Goal: Transaction & Acquisition: Purchase product/service

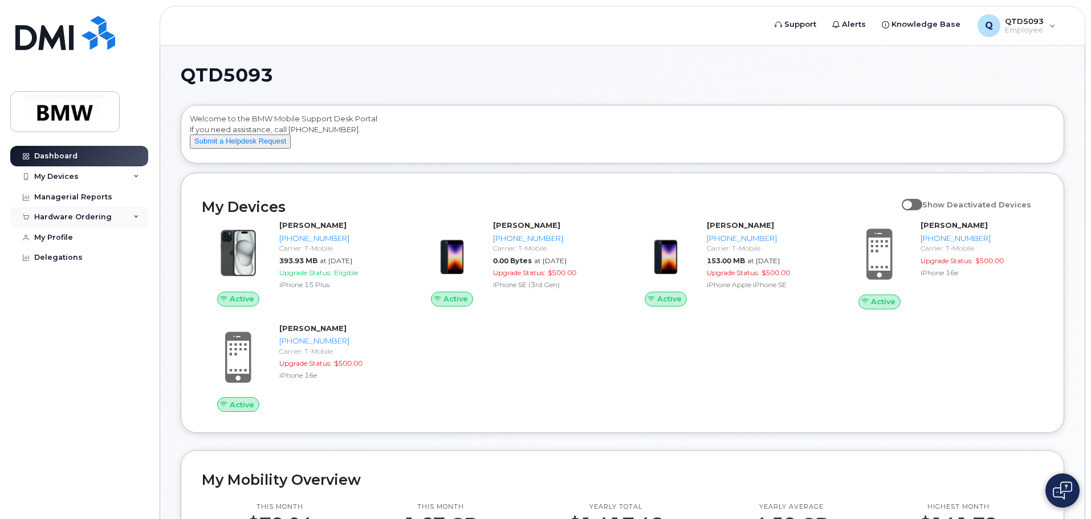
click at [96, 217] on div "Hardware Ordering" at bounding box center [72, 217] width 77 height 9
click at [88, 256] on link "New Order" at bounding box center [89, 260] width 118 height 22
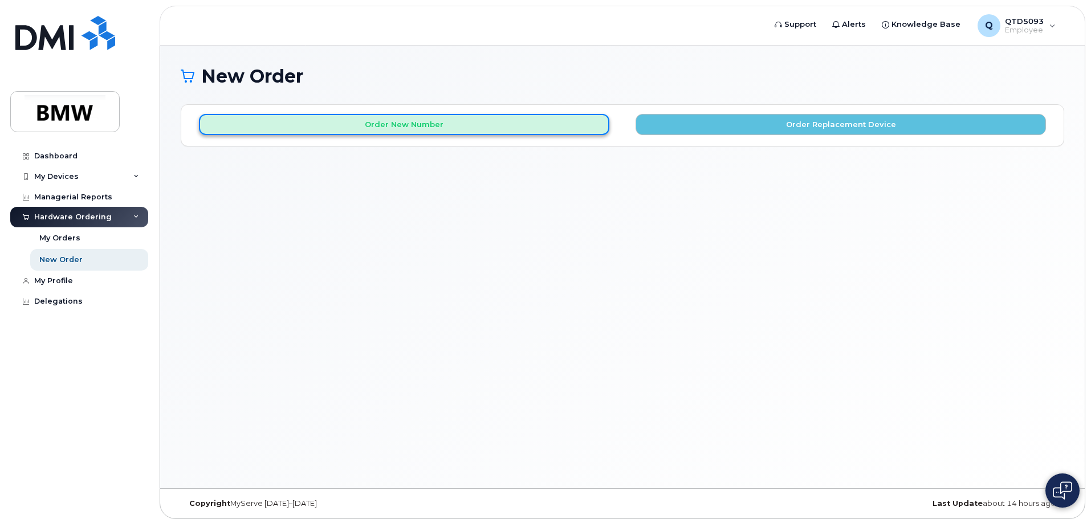
click at [517, 127] on button "Order New Number" at bounding box center [404, 124] width 410 height 21
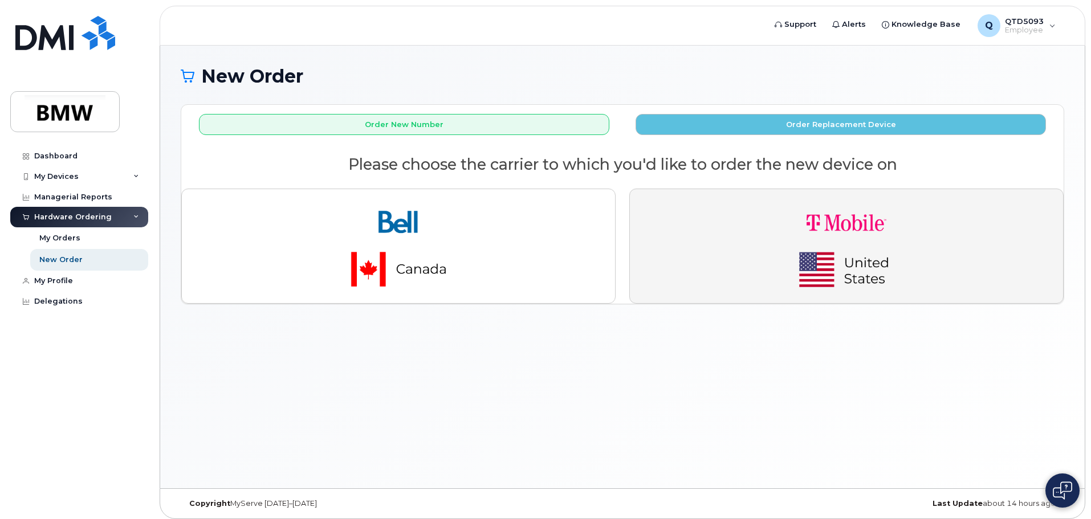
click at [756, 276] on button "button" at bounding box center [846, 246] width 434 height 115
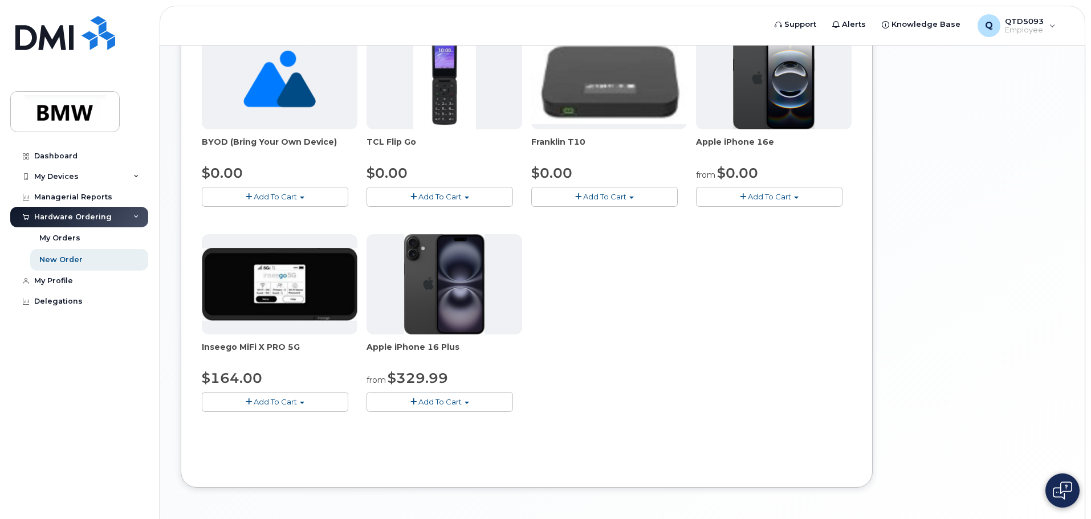
scroll to position [285, 0]
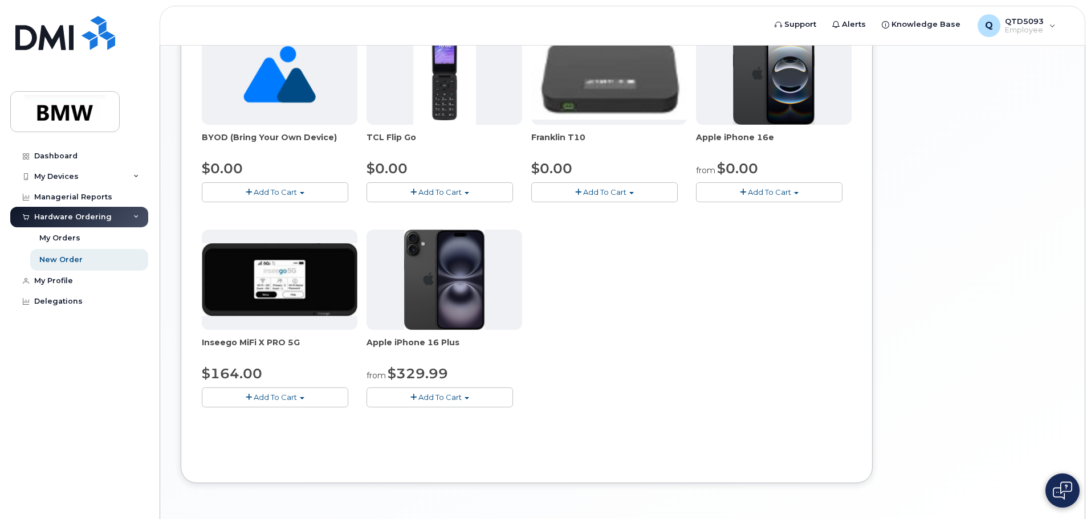
click at [760, 193] on span "Add To Cart" at bounding box center [769, 191] width 43 height 9
click at [766, 209] on link "$0.00 - 30 Month Activation (128GB)" at bounding box center [781, 213] width 164 height 14
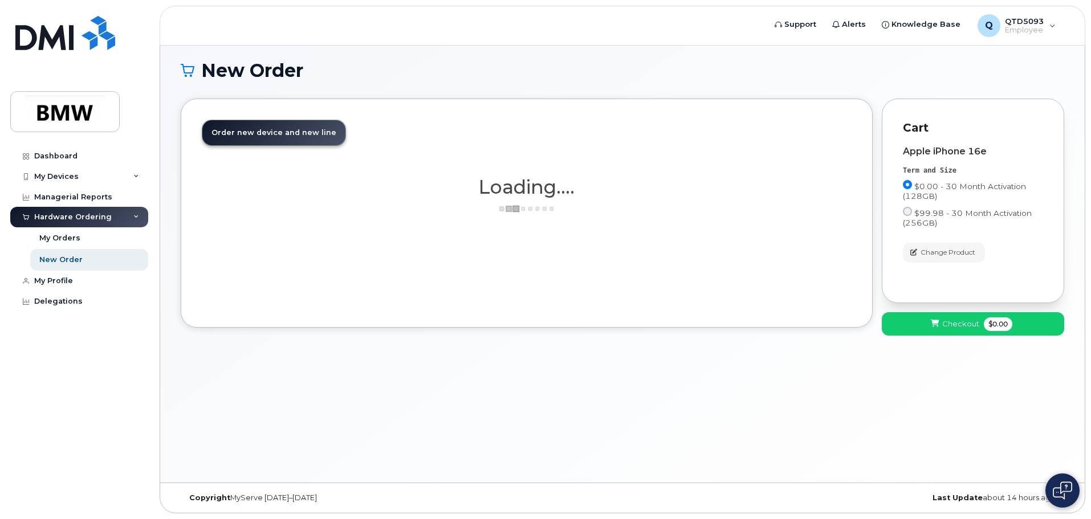
scroll to position [6, 0]
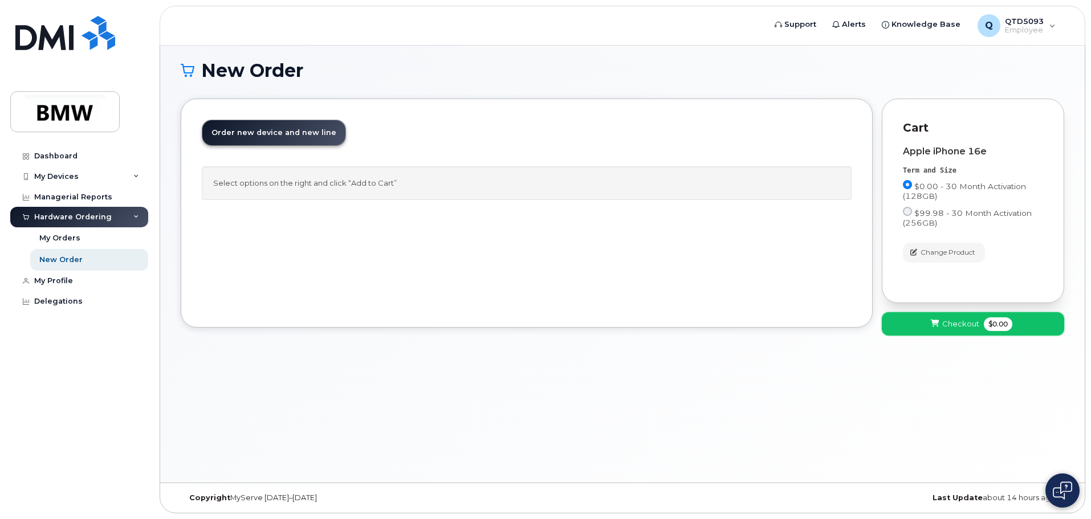
click at [971, 330] on button "Checkout $0.00" at bounding box center [972, 323] width 182 height 23
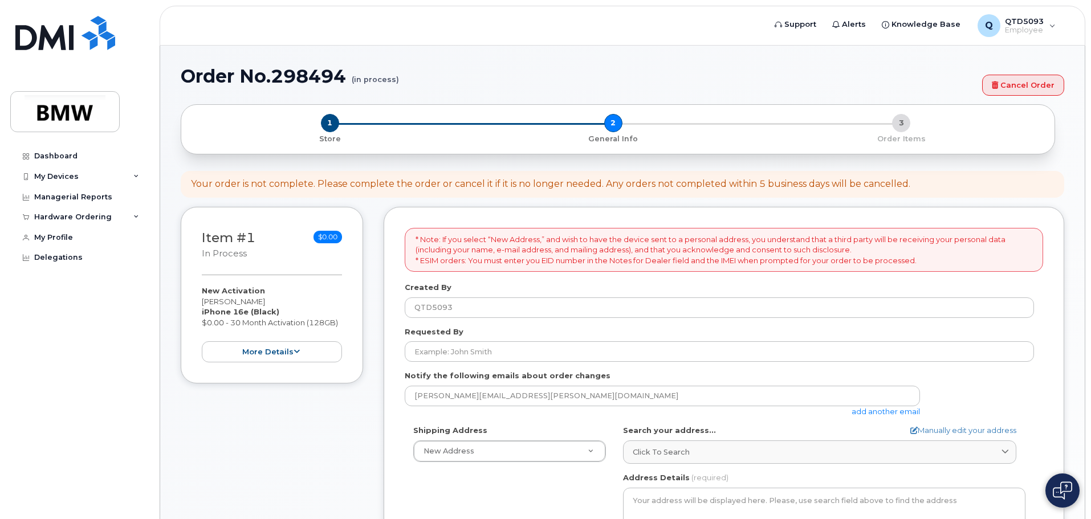
select select
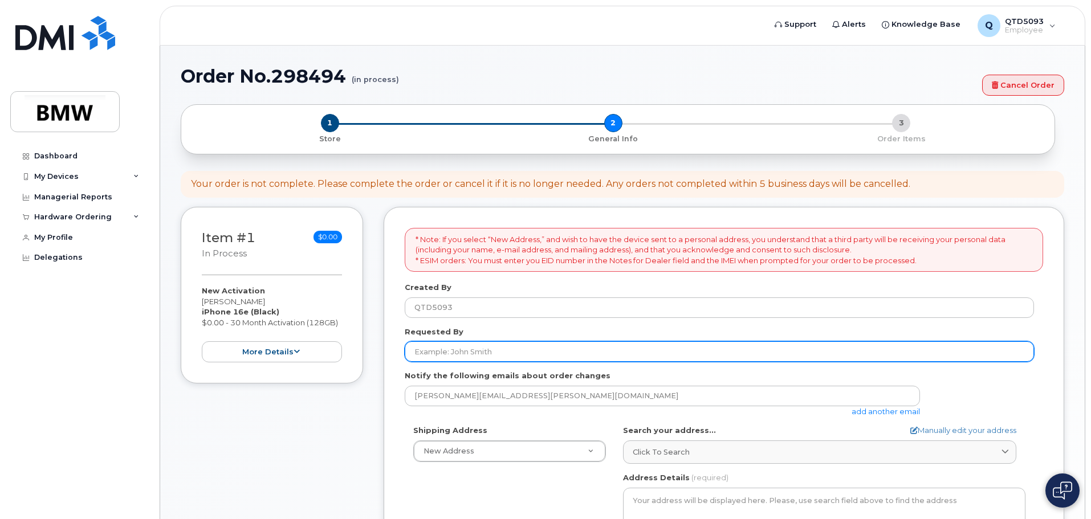
click at [503, 353] on input "Requested By" at bounding box center [719, 351] width 629 height 21
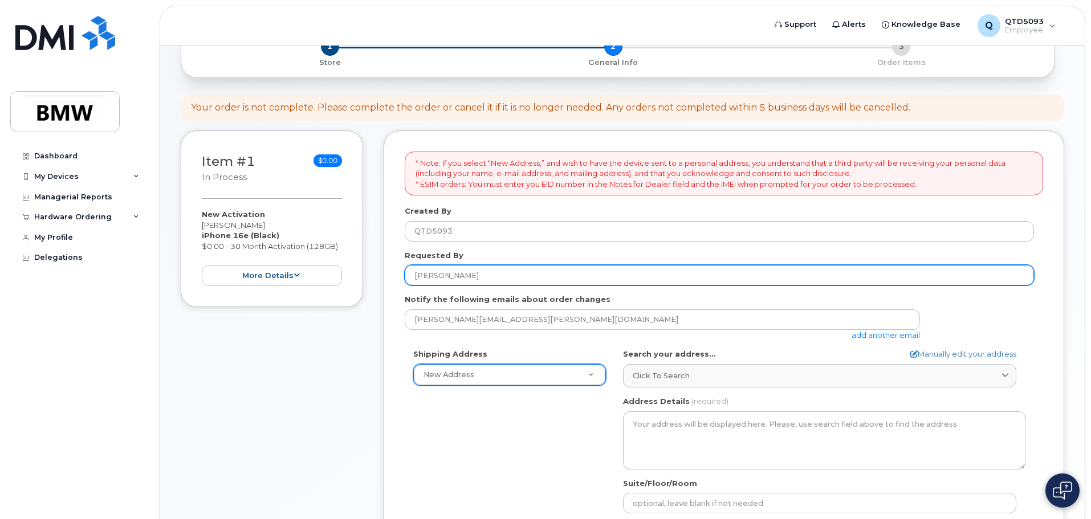
scroll to position [114, 0]
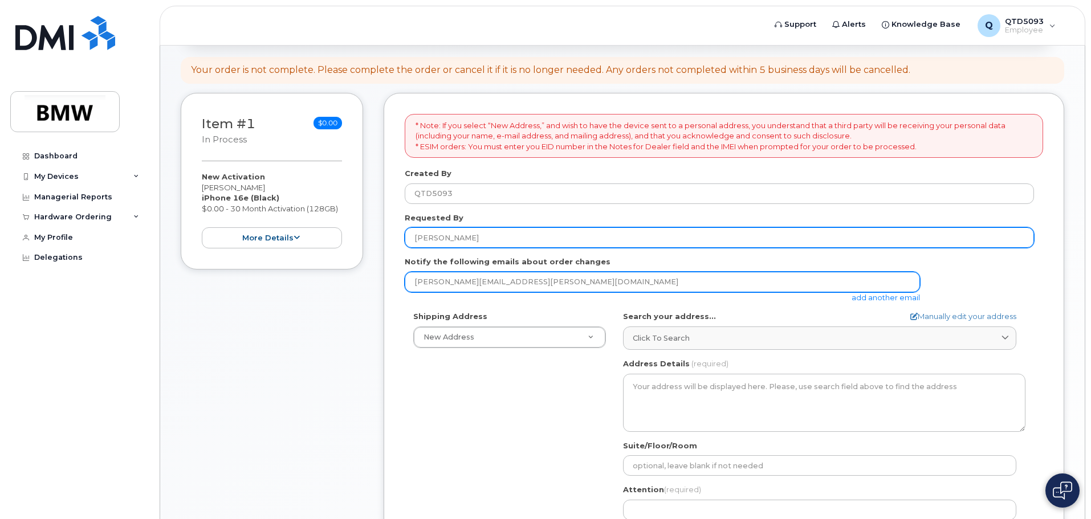
type input "Mary Jiminez"
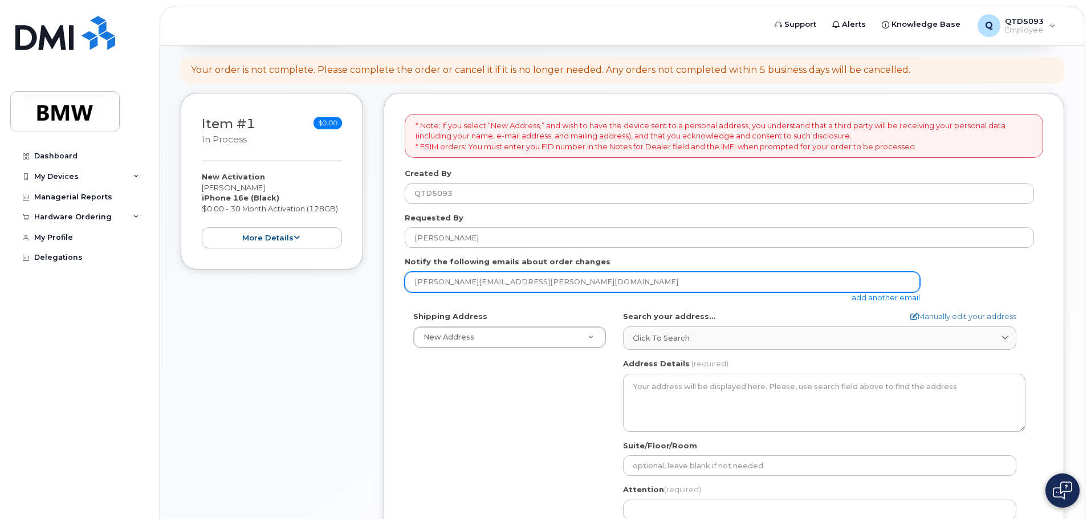
click at [561, 283] on input "timothy.gullickson@bmwmc.com" at bounding box center [662, 282] width 515 height 21
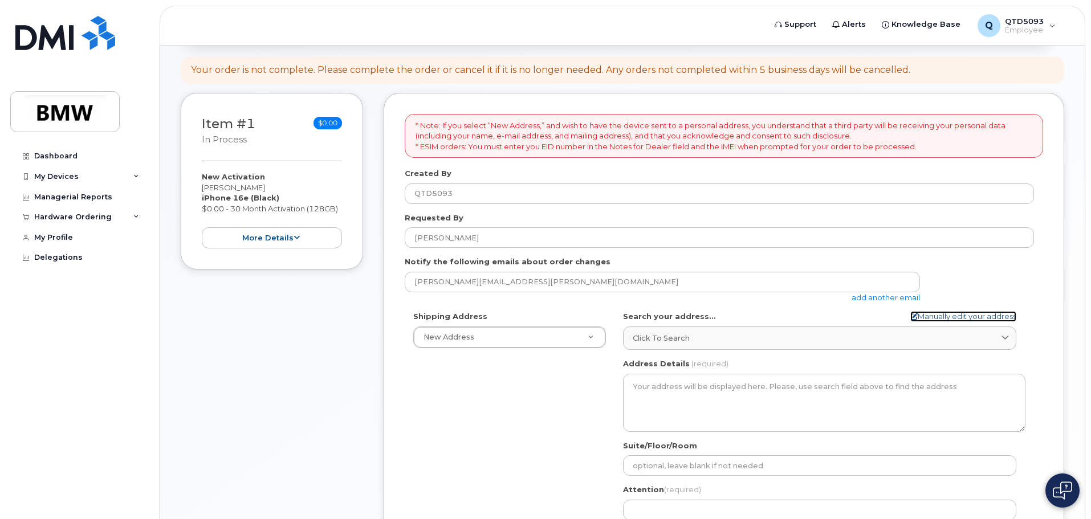
click at [952, 314] on link "Manually edit your address" at bounding box center [963, 316] width 106 height 11
select select
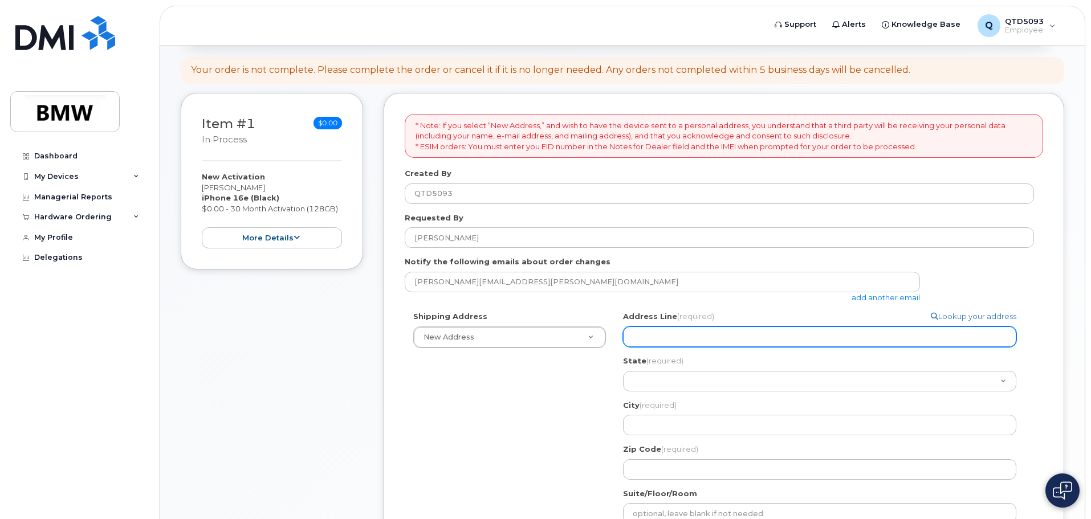
click at [777, 330] on input "Address Line (required)" at bounding box center [819, 336] width 393 height 21
type input "110 Santa Ana Way"
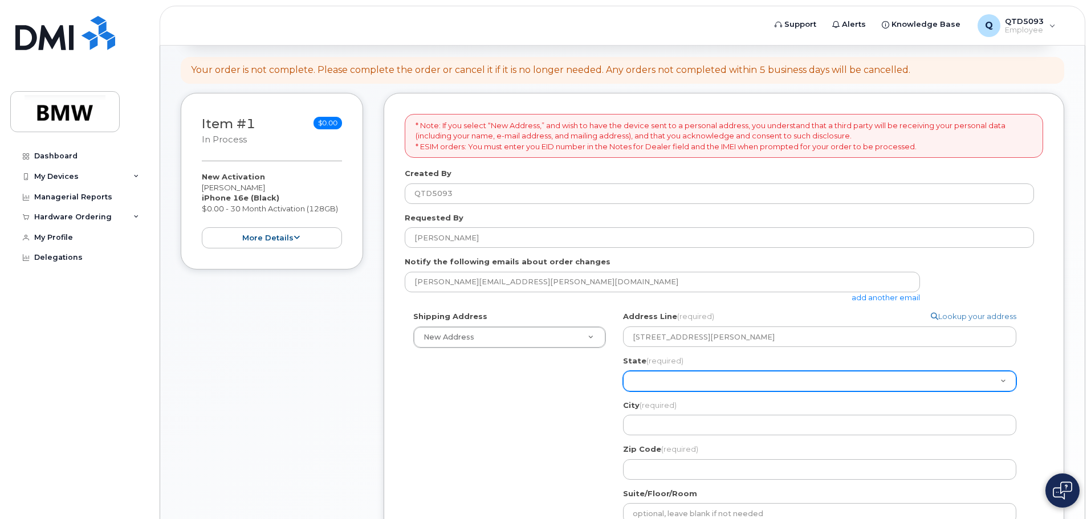
select select "SC"
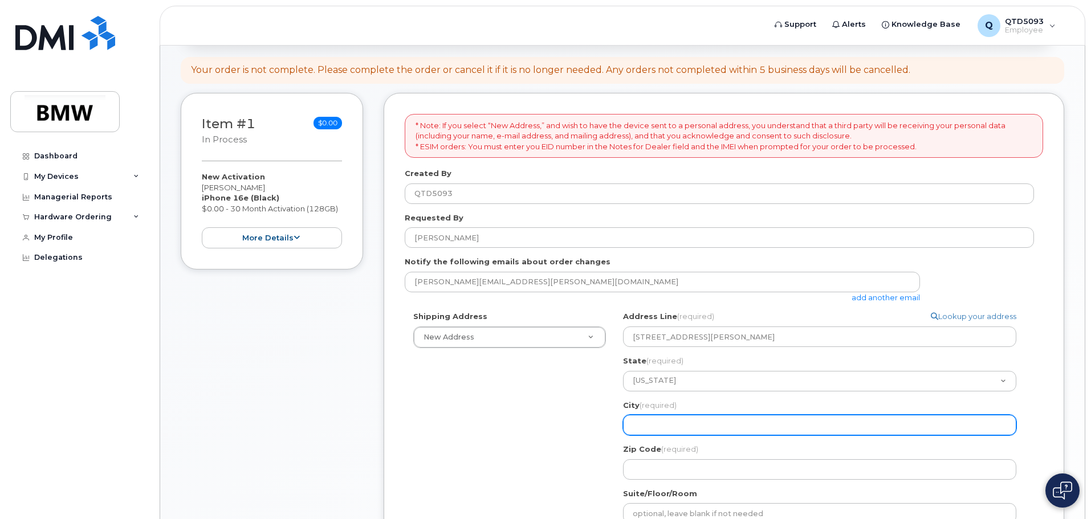
type input "Duncan"
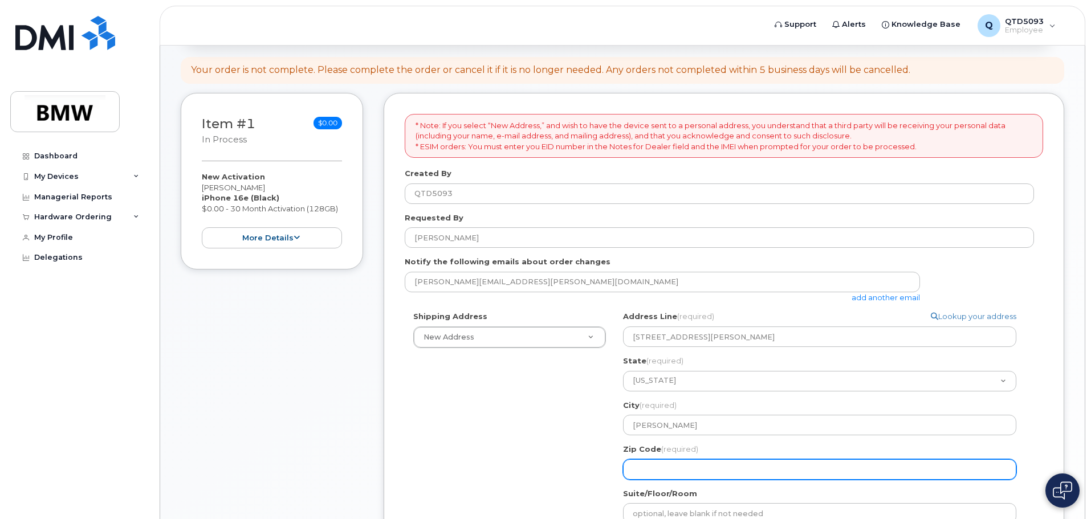
type input "29334"
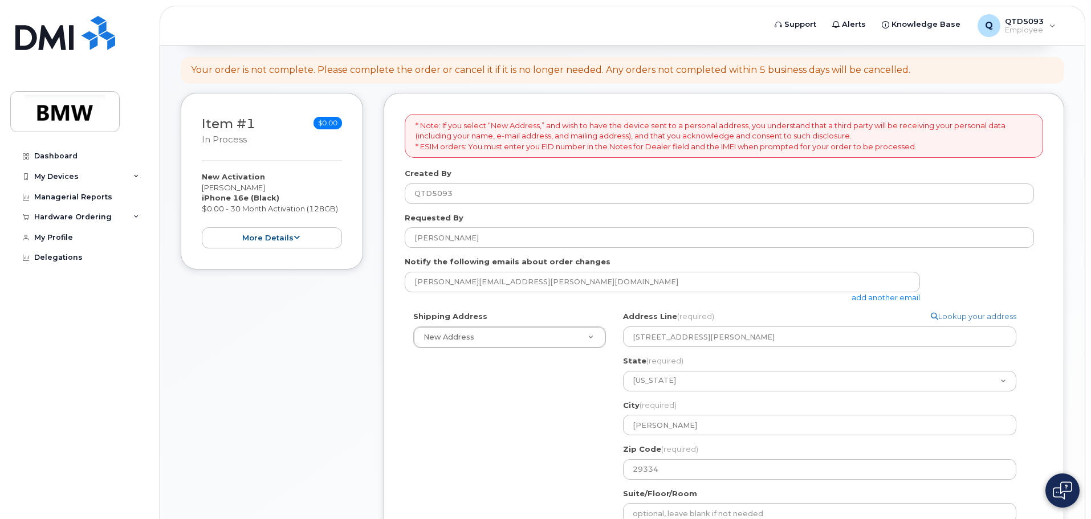
click at [505, 402] on div "Shipping Address New Address New Address 110 Santa Ana Way BMW MC Plant BMW Nor…" at bounding box center [719, 465] width 629 height 309
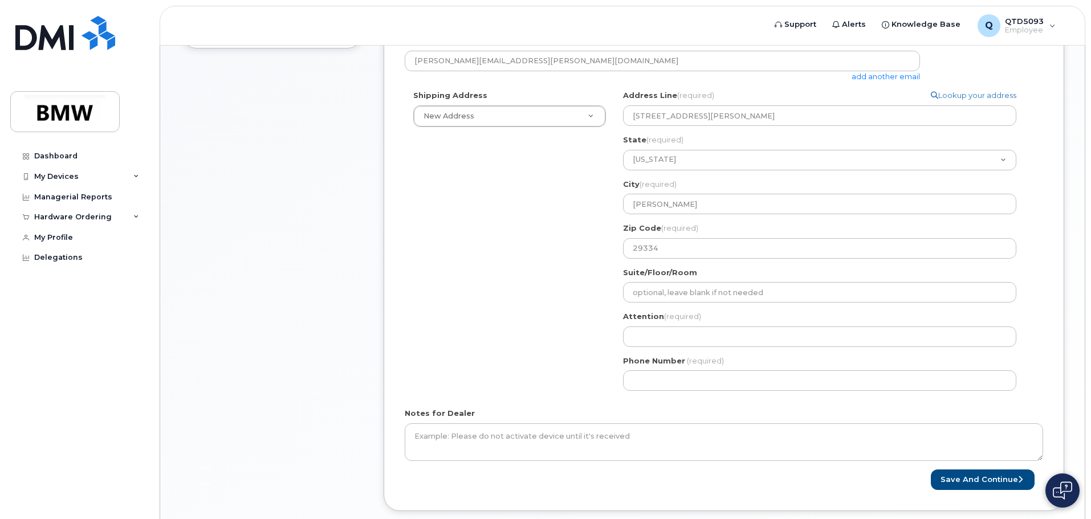
scroll to position [399, 0]
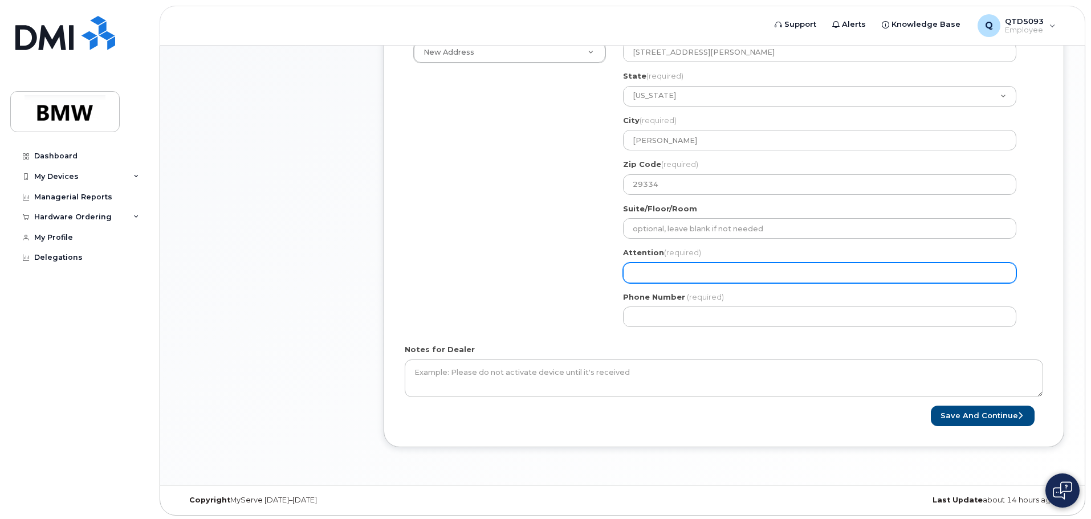
click at [651, 280] on input "Attention (required)" at bounding box center [819, 273] width 393 height 21
select select
type input "T"
select select
type input "Ti"
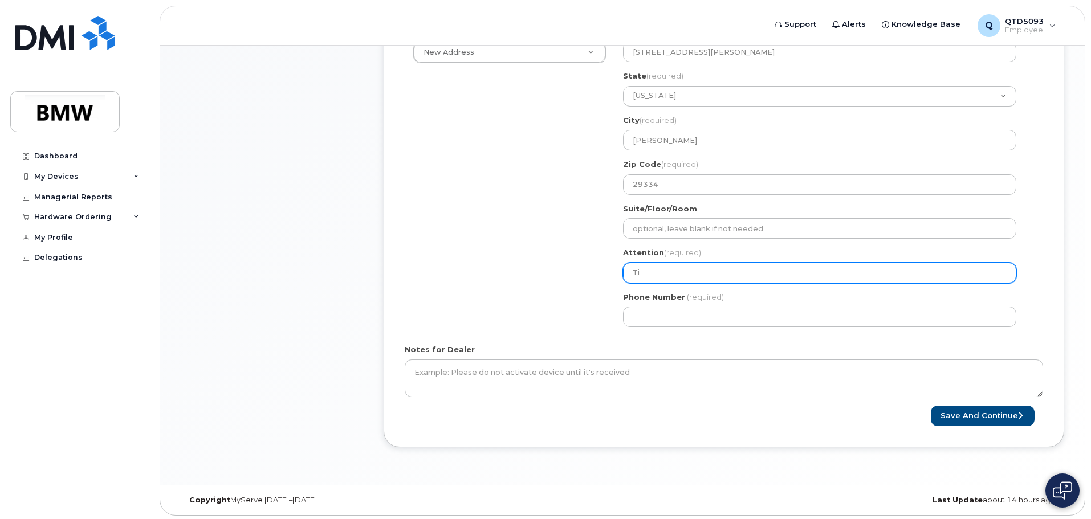
select select
type input "Tim Gullickson"
select select
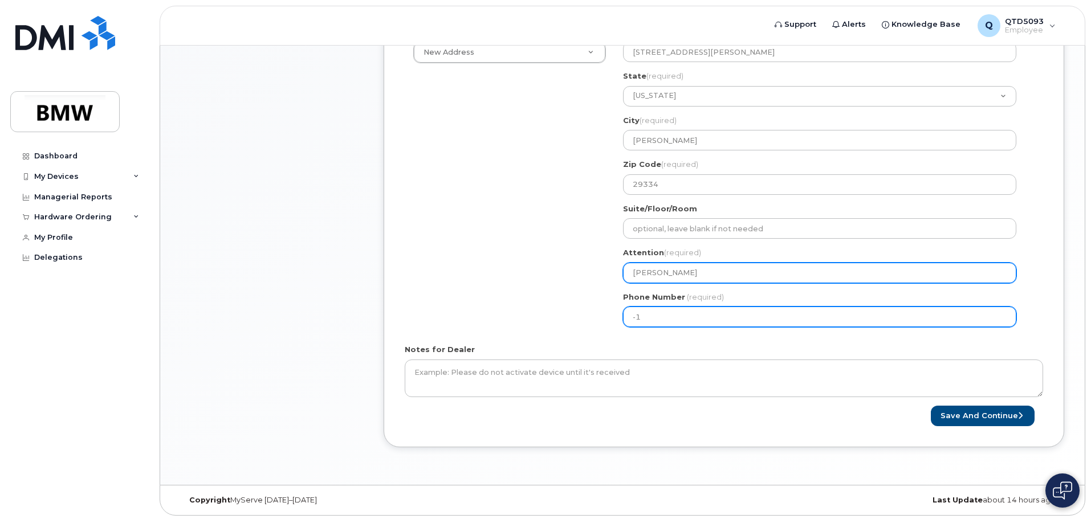
type input "0"
type input "864991765"
select select
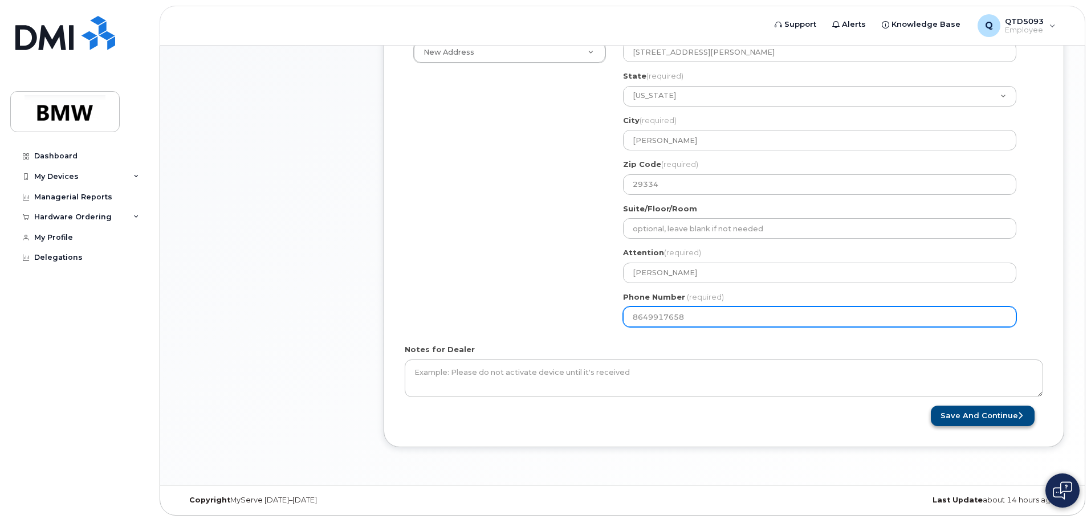
type input "8649917658"
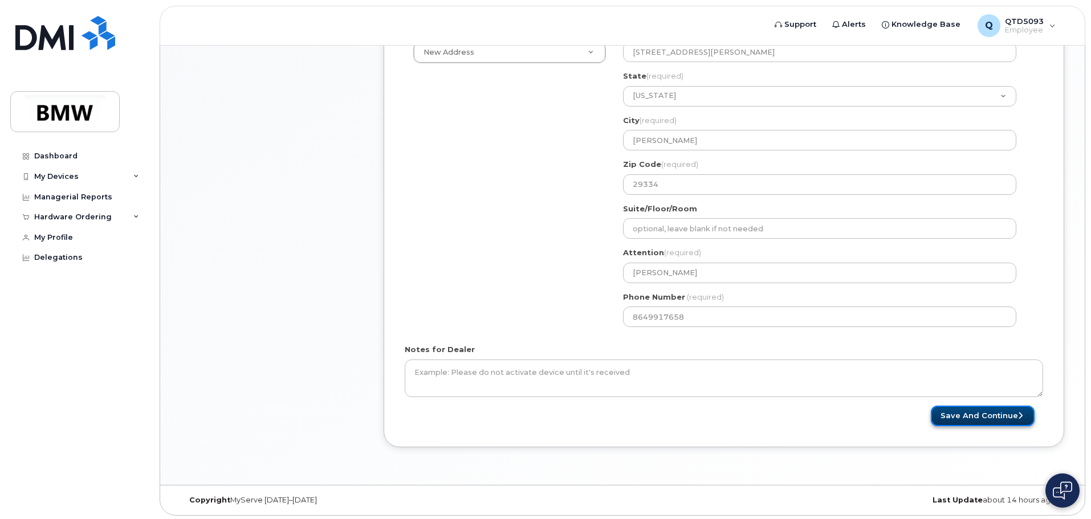
click at [998, 417] on button "Save and Continue" at bounding box center [982, 416] width 104 height 21
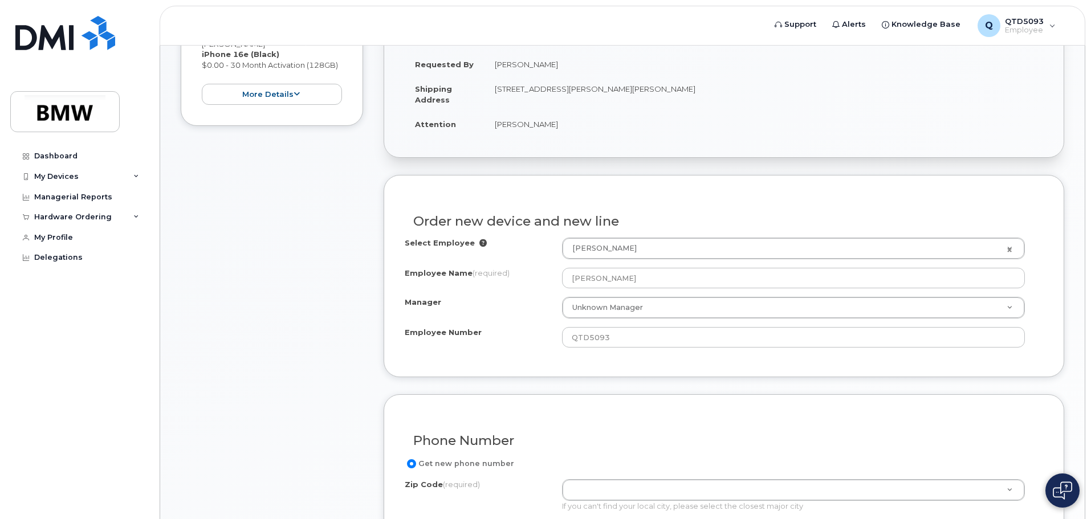
scroll to position [285, 0]
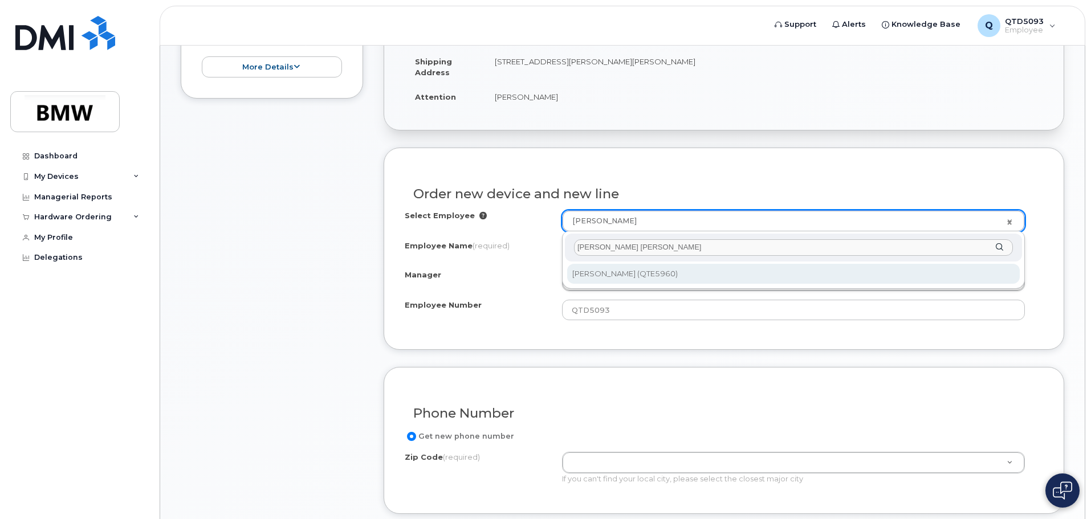
type input "mary jim"
type input "2350610"
type input "[PERSON_NAME]"
type input "QTE5960"
select select "1903116"
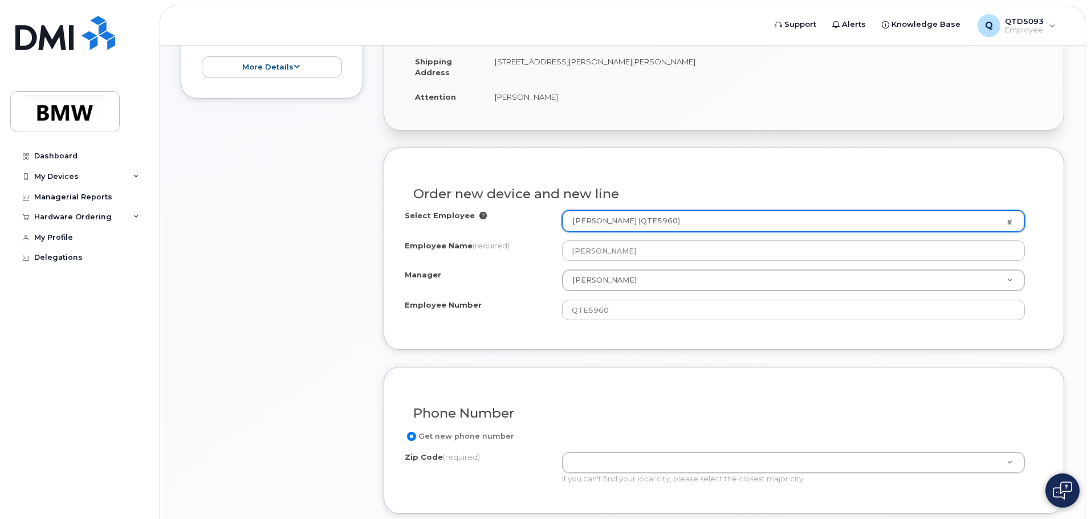
click at [505, 273] on div "Manager" at bounding box center [483, 277] width 157 height 15
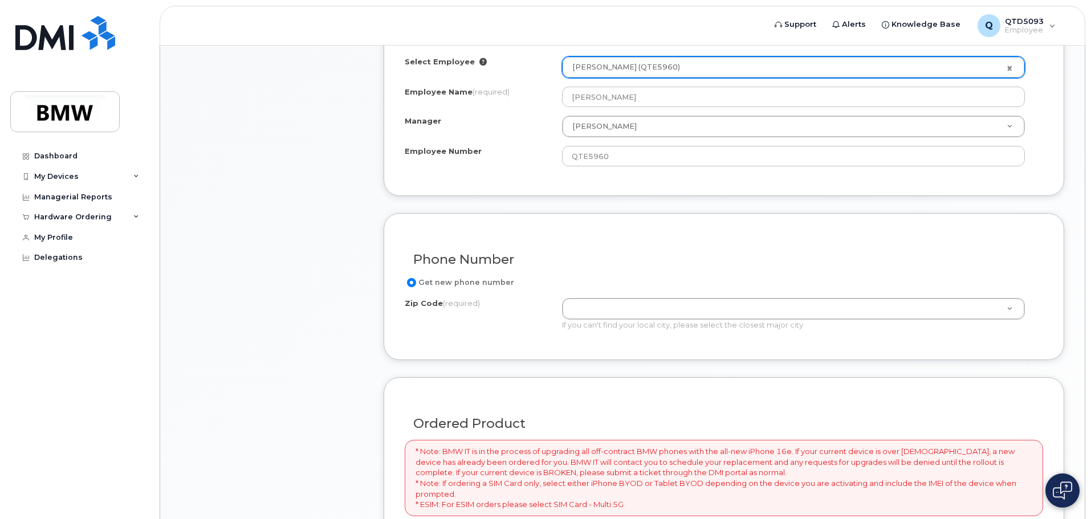
scroll to position [456, 0]
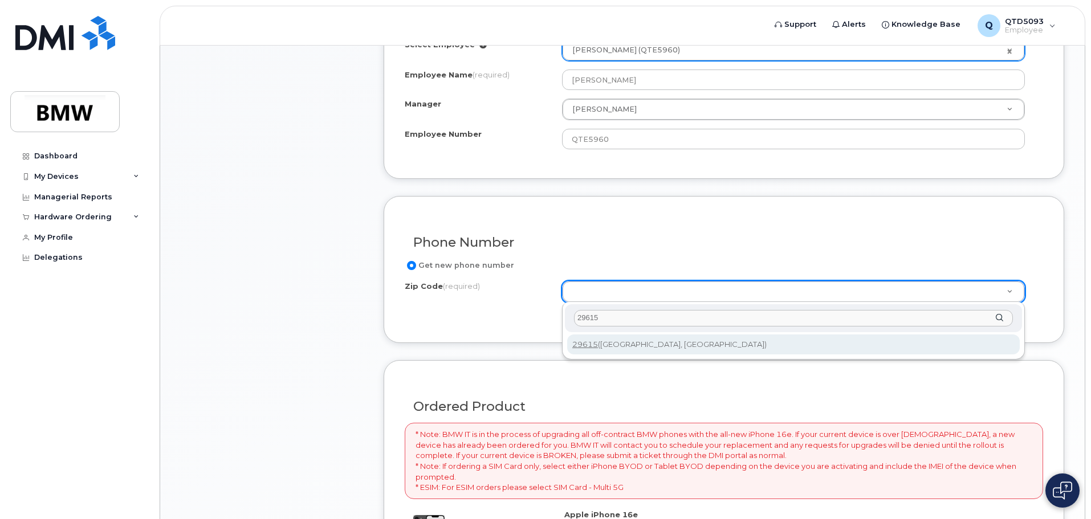
type input "29615"
type input "29615 (Greenville, SC)"
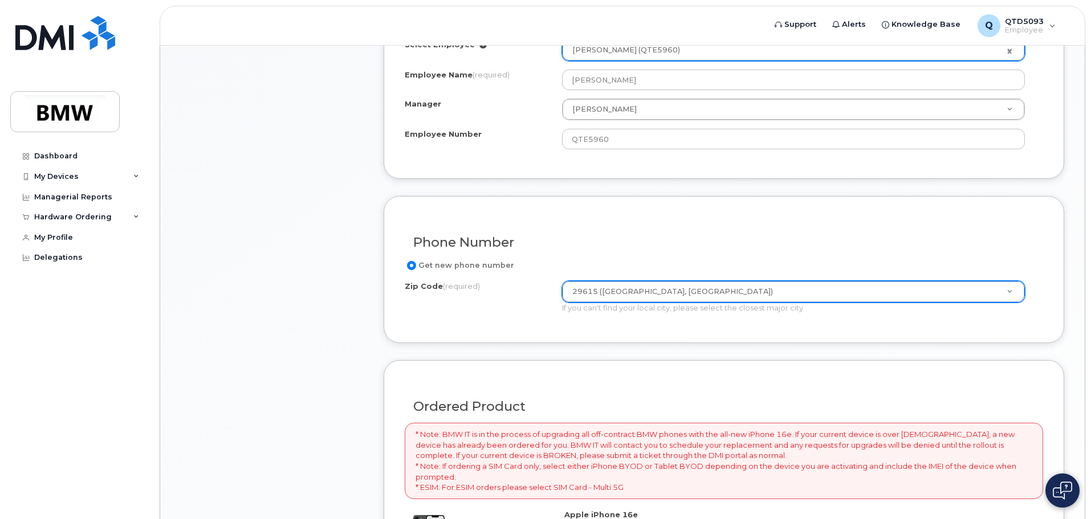
click at [481, 310] on div "Zip Code (required) 29615 (Greenville, SC) Zip Code (required) 29615 (Greenvill…" at bounding box center [719, 297] width 629 height 32
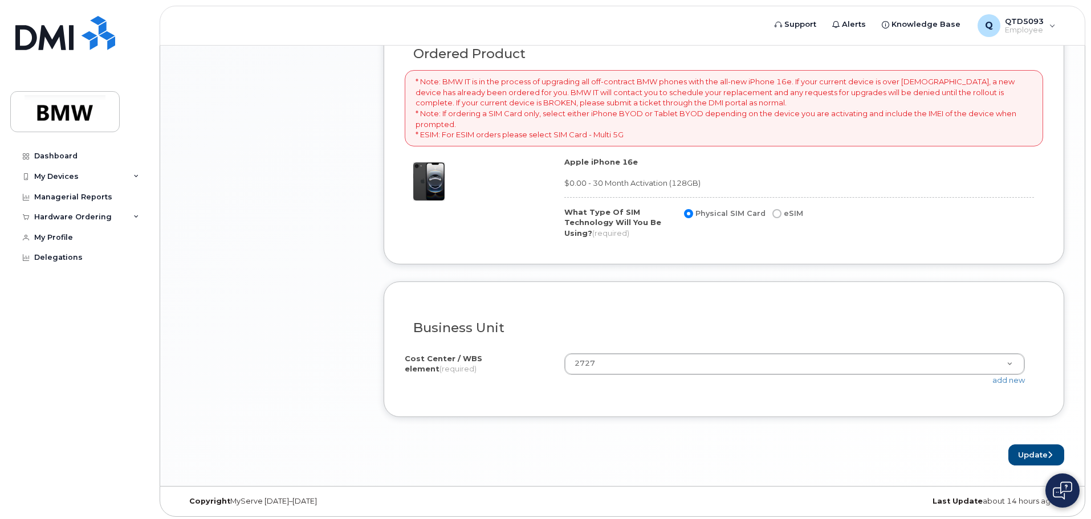
scroll to position [812, 0]
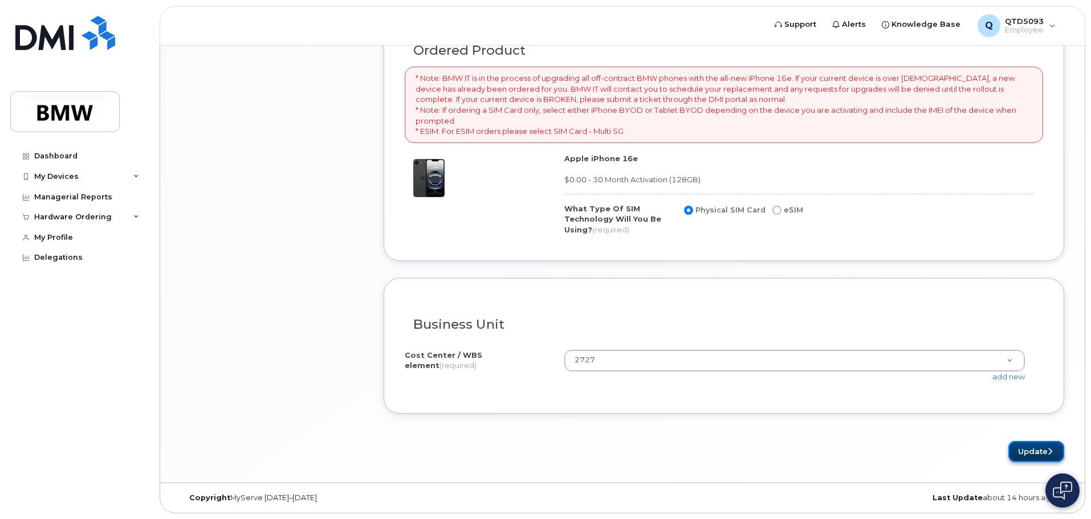
click at [1028, 446] on button "Update" at bounding box center [1036, 451] width 56 height 21
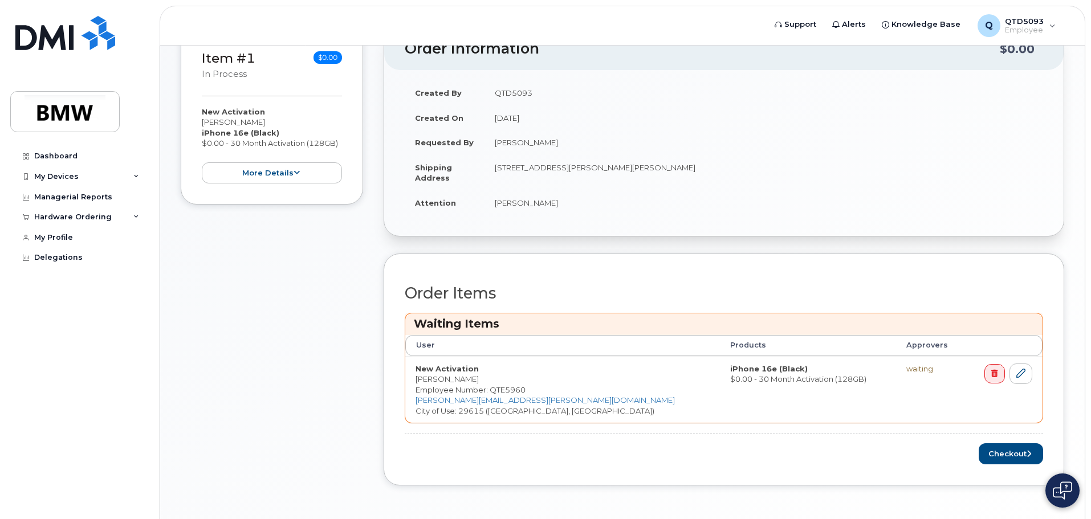
scroll to position [268, 0]
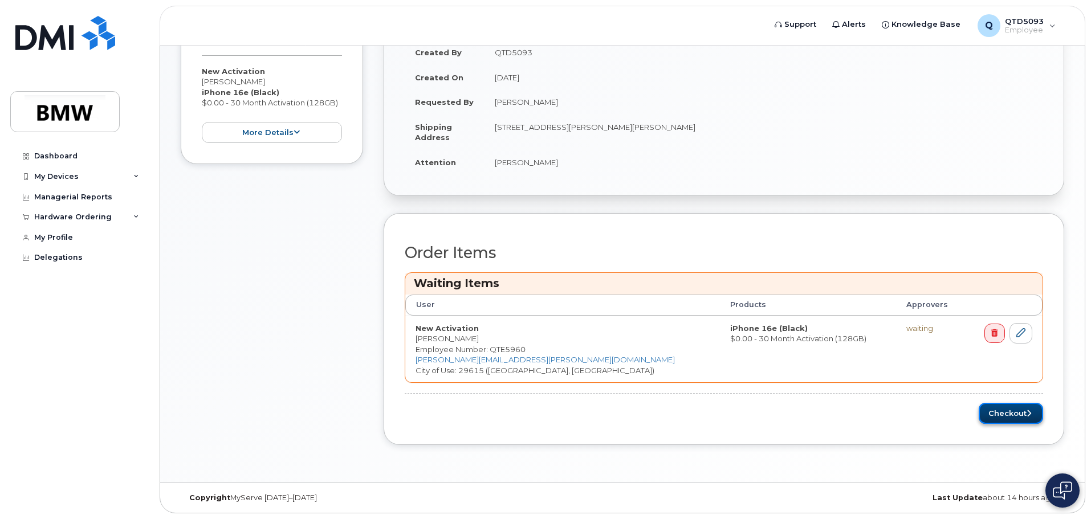
click at [1005, 412] on button "Checkout" at bounding box center [1010, 413] width 64 height 21
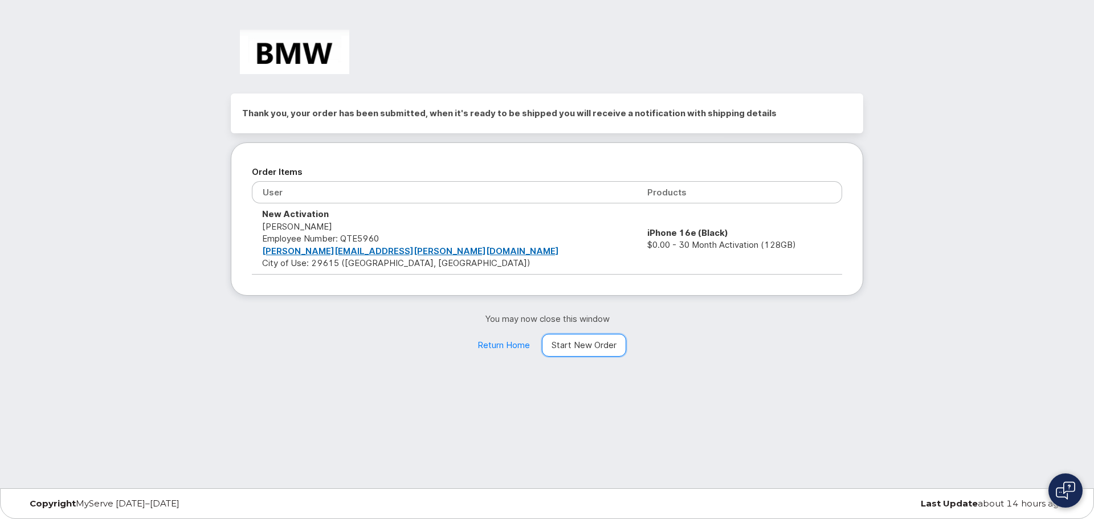
click at [596, 349] on link "Start New Order" at bounding box center [584, 345] width 84 height 23
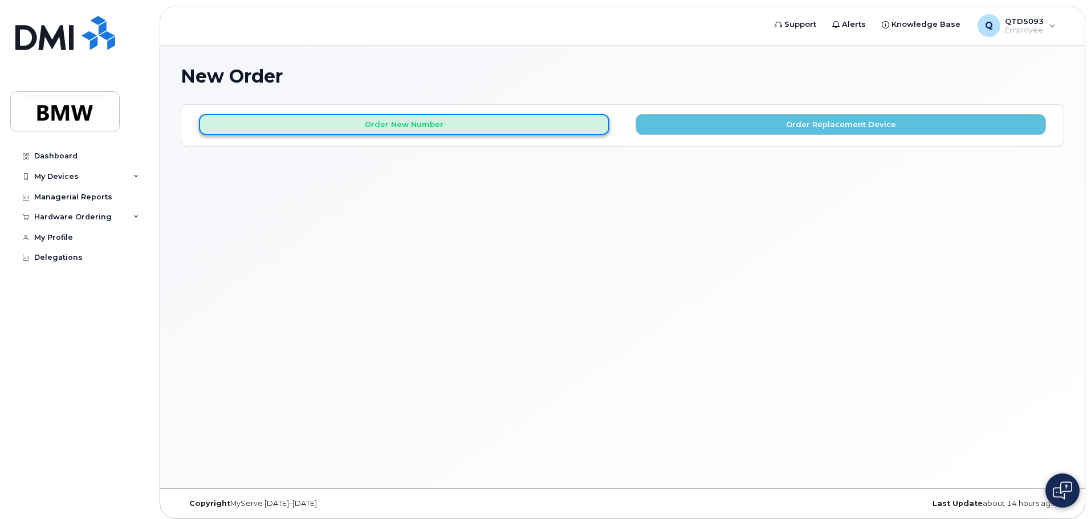
click at [492, 125] on button "Order New Number" at bounding box center [404, 124] width 410 height 21
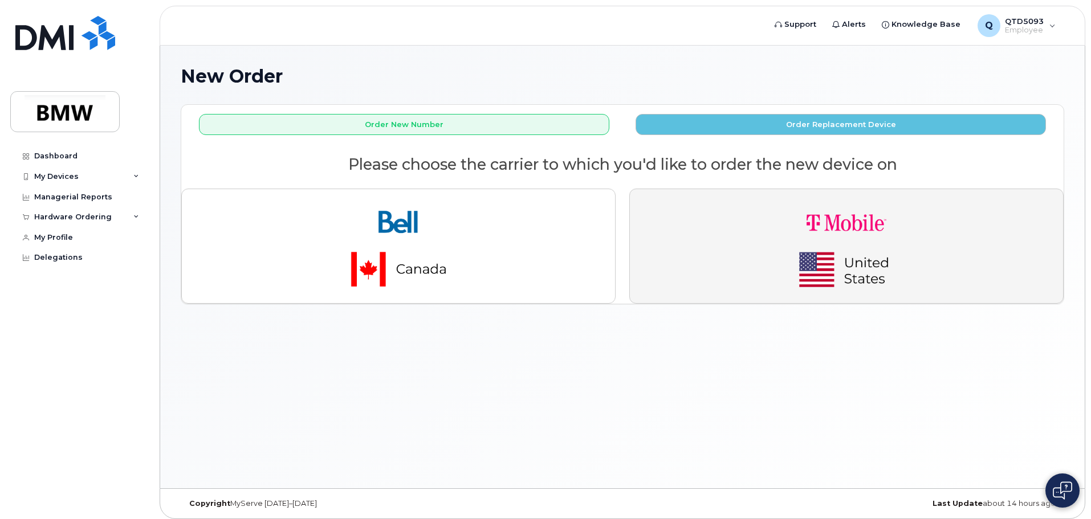
click at [708, 246] on button "button" at bounding box center [846, 246] width 434 height 115
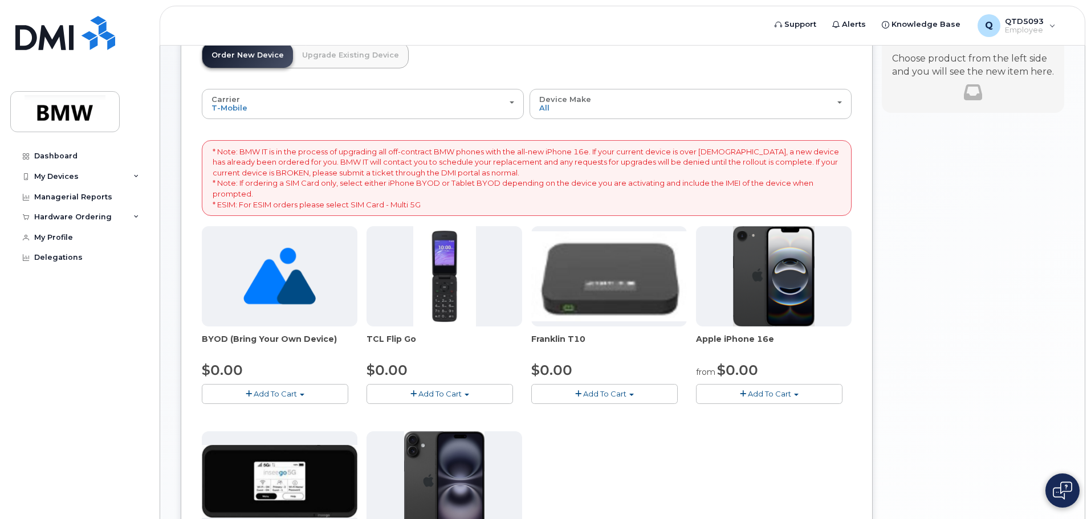
scroll to position [228, 0]
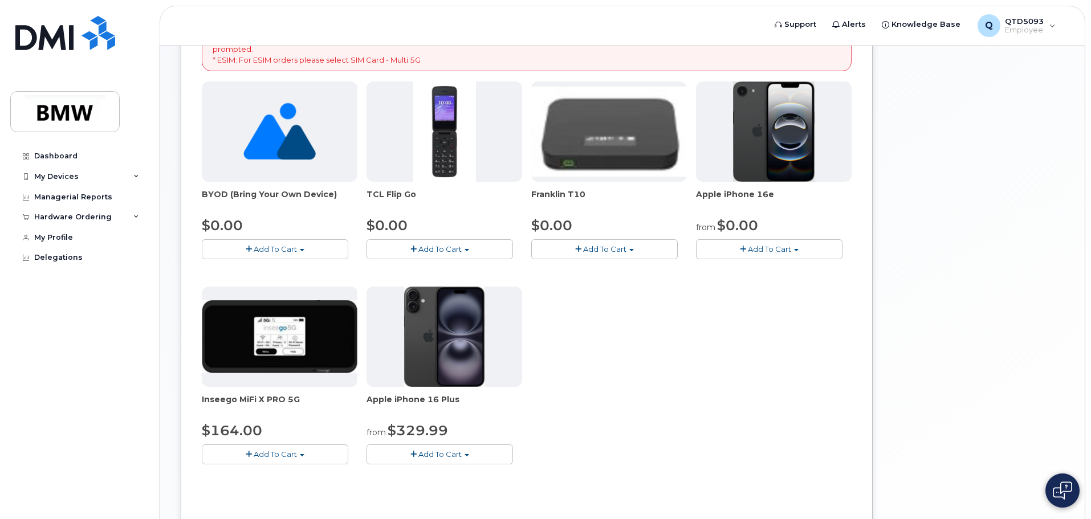
click at [723, 251] on button "Add To Cart" at bounding box center [769, 249] width 146 height 20
click at [731, 267] on link "$0.00 - 30 Month Activation (128GB)" at bounding box center [781, 270] width 164 height 14
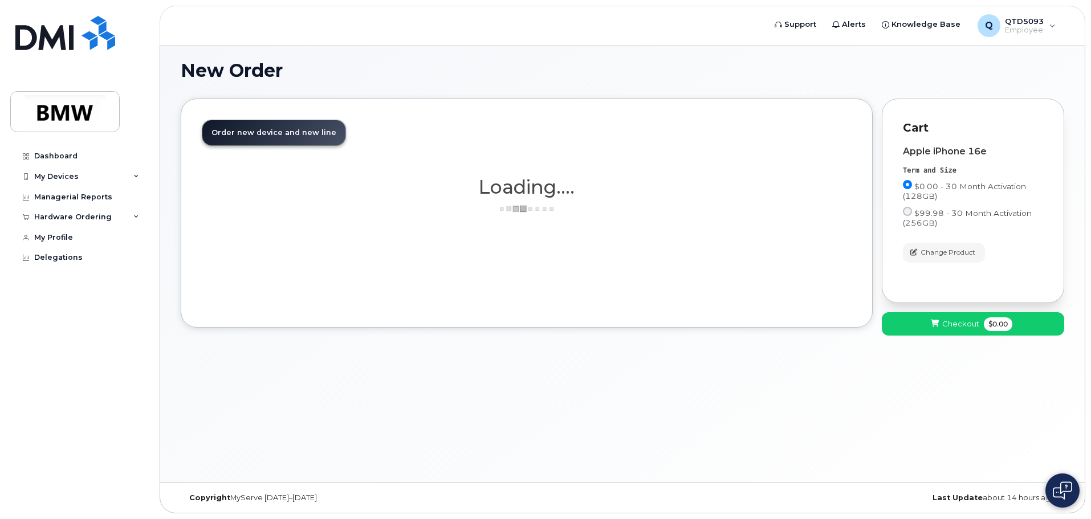
scroll to position [6, 0]
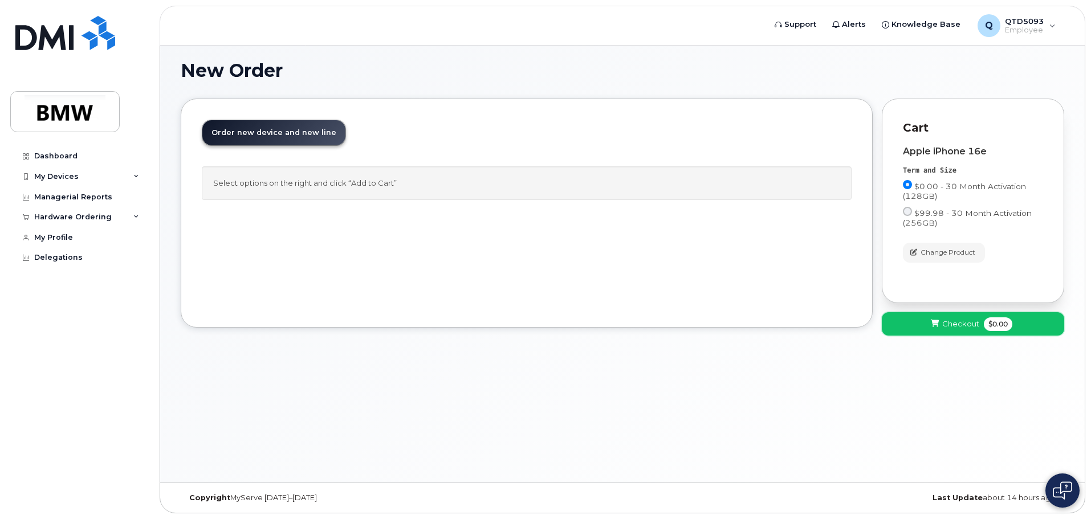
click at [932, 320] on icon at bounding box center [934, 323] width 8 height 7
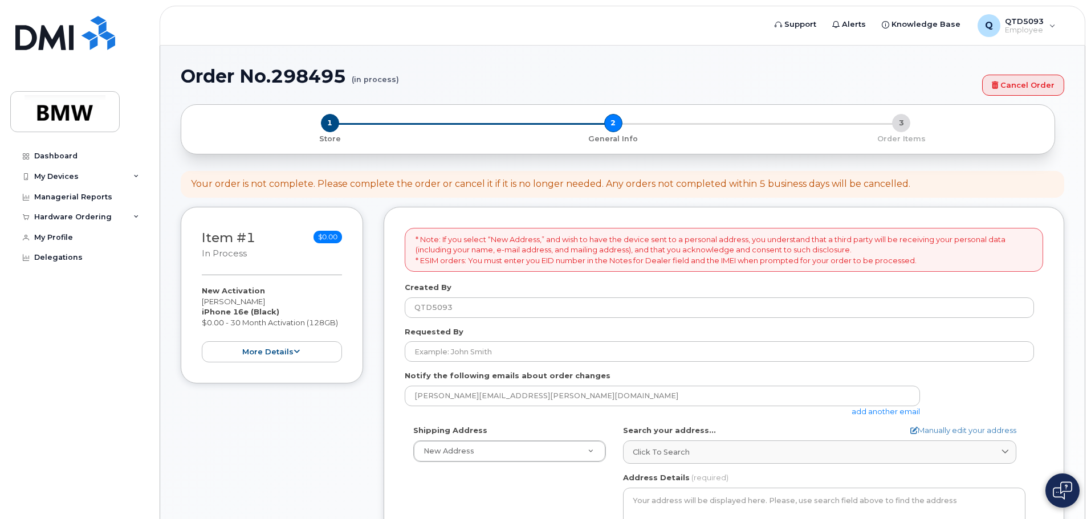
select select
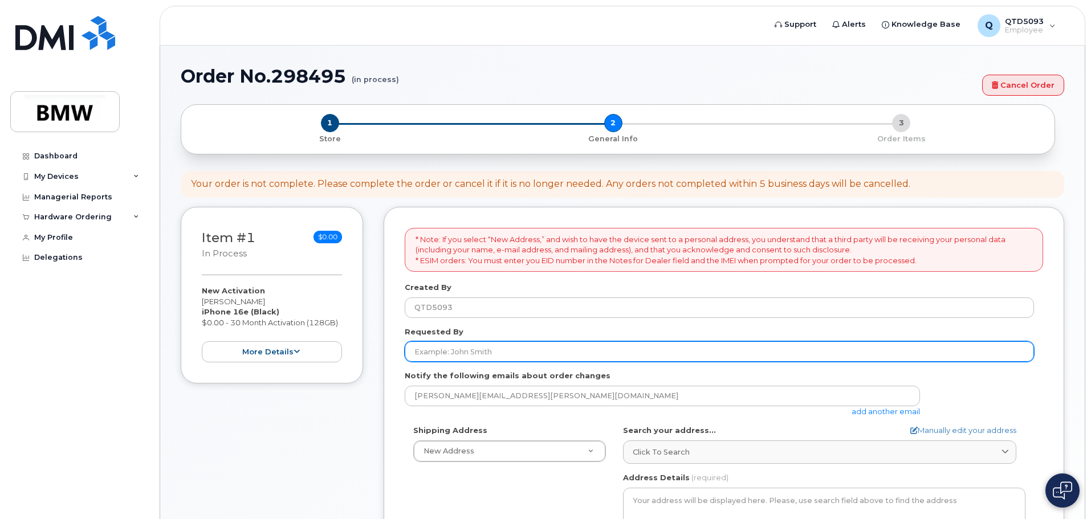
click at [484, 358] on input "Requested By" at bounding box center [719, 351] width 629 height 21
click at [460, 354] on input "Troy S" at bounding box center [719, 351] width 629 height 21
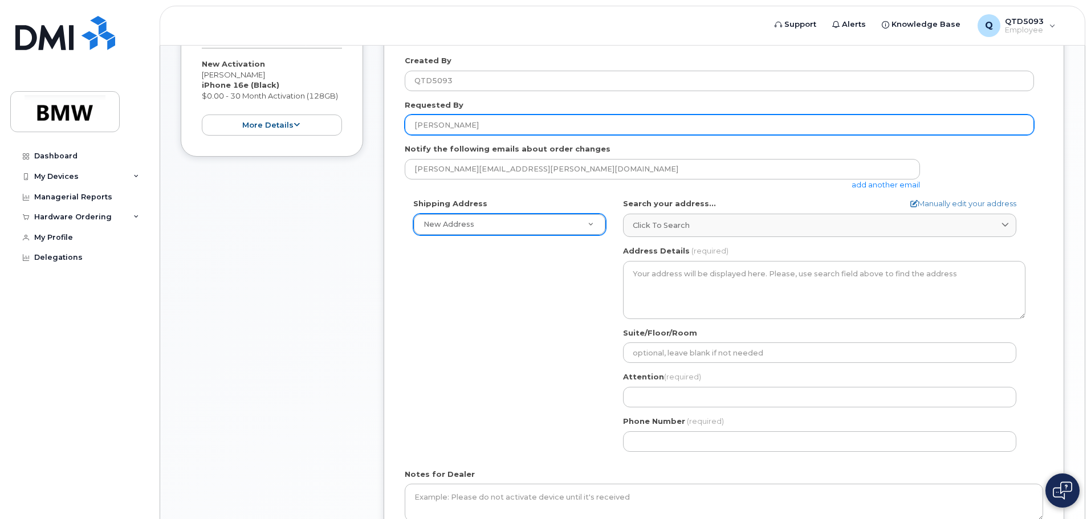
scroll to position [228, 0]
type input "Troy Suhoski"
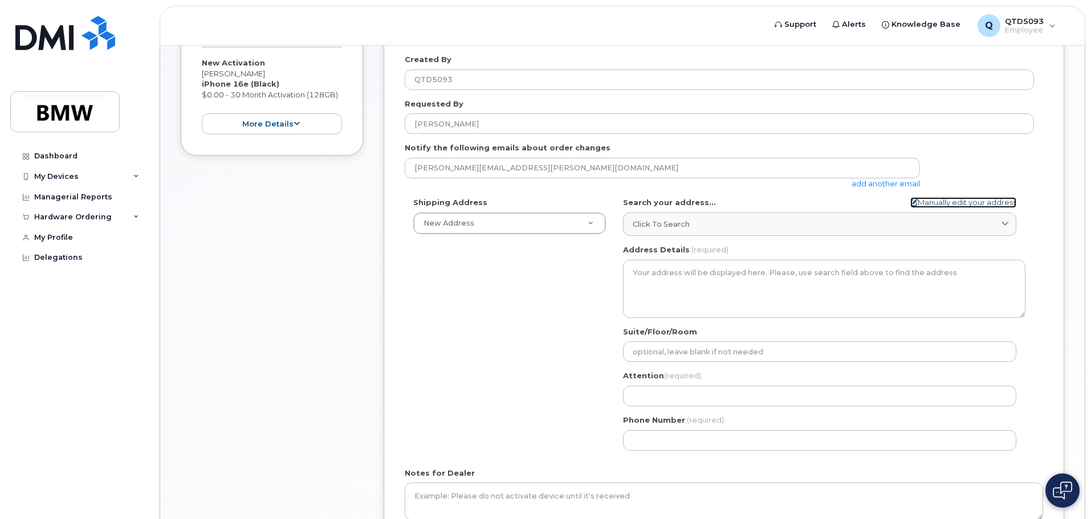
click at [937, 205] on link "Manually edit your address" at bounding box center [963, 202] width 106 height 11
select select
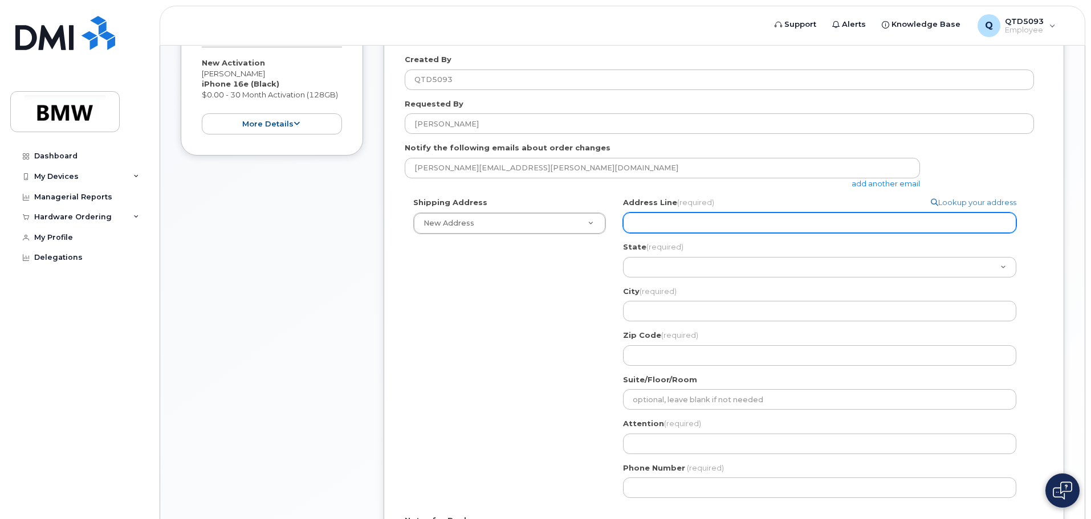
click at [785, 230] on input "Address Line (required)" at bounding box center [819, 223] width 393 height 21
type input "110 Santa Ana Way"
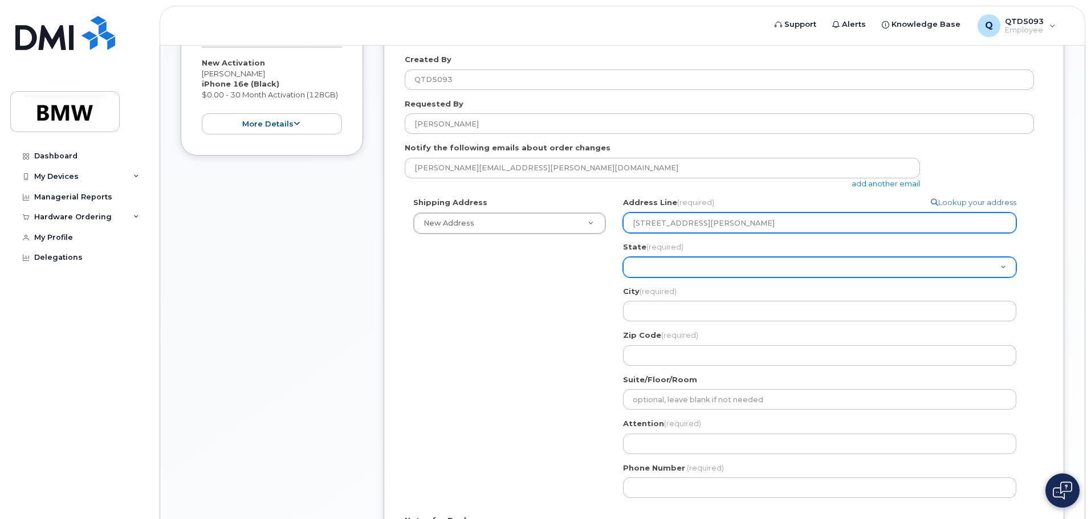
select select "SC"
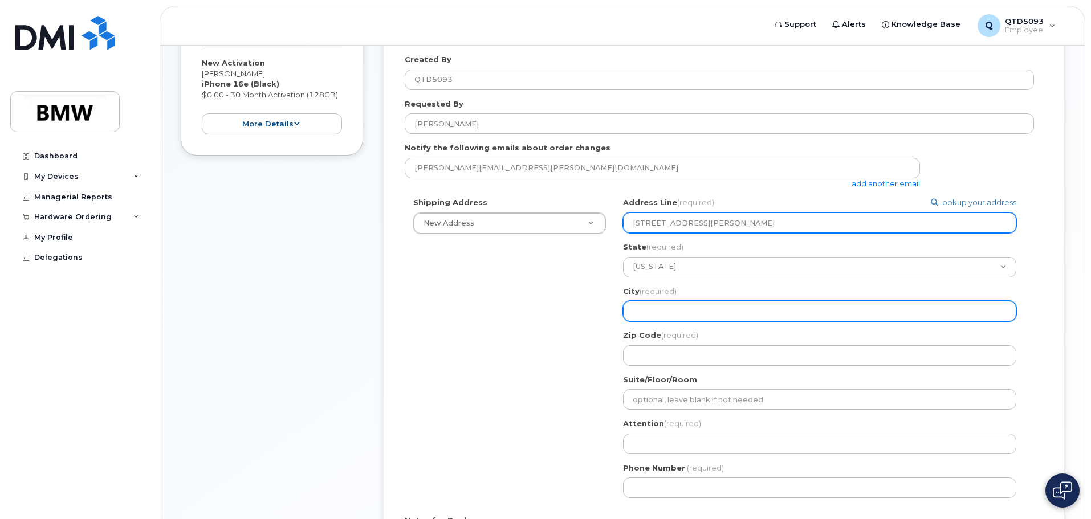
type input "Duncan"
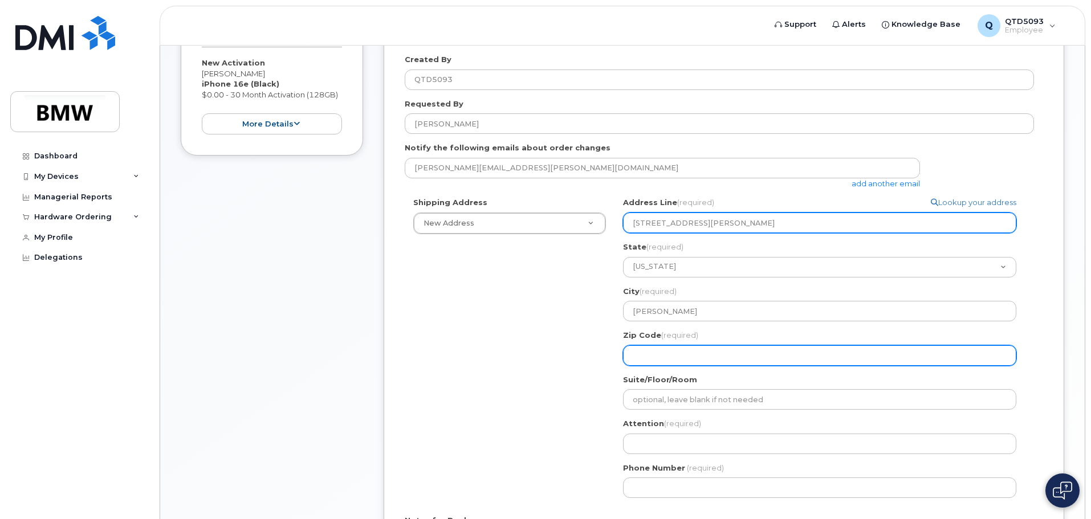
type input "29334"
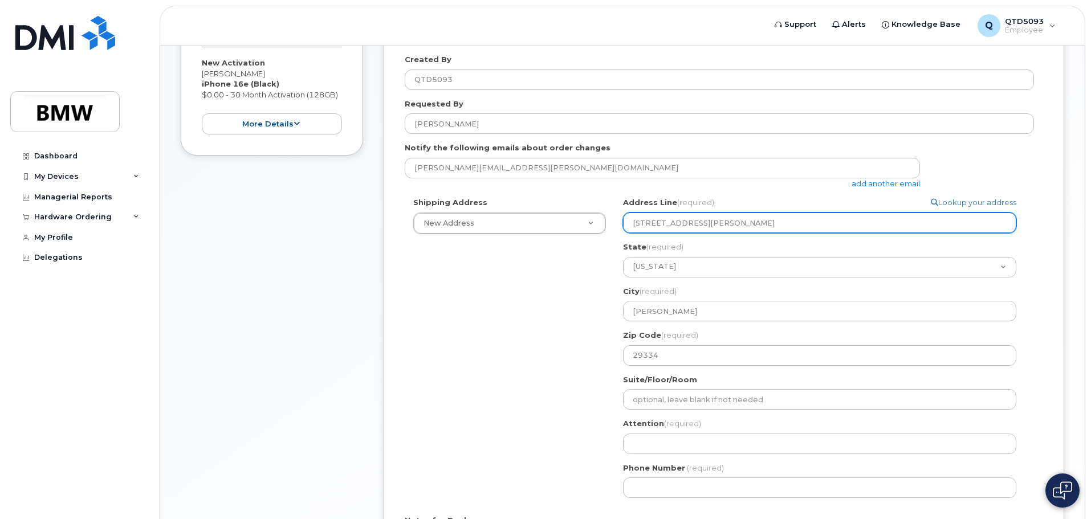
type input "Tim Gullickson"
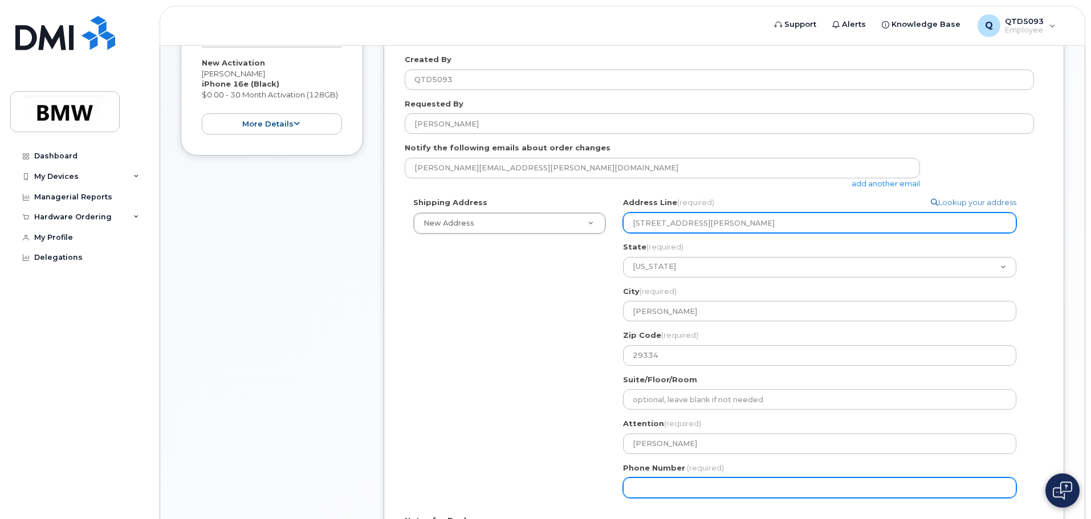
type input "8649917658"
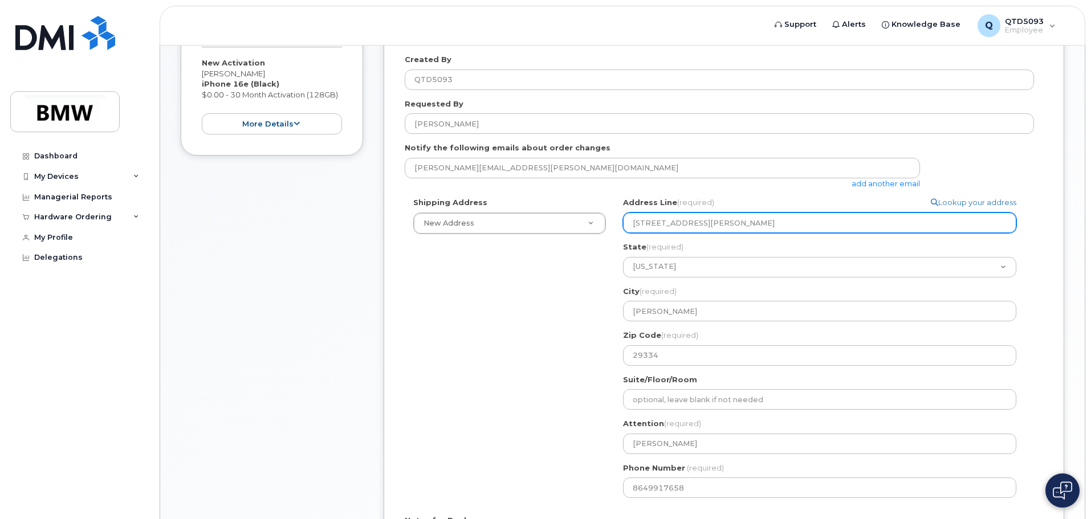
select select
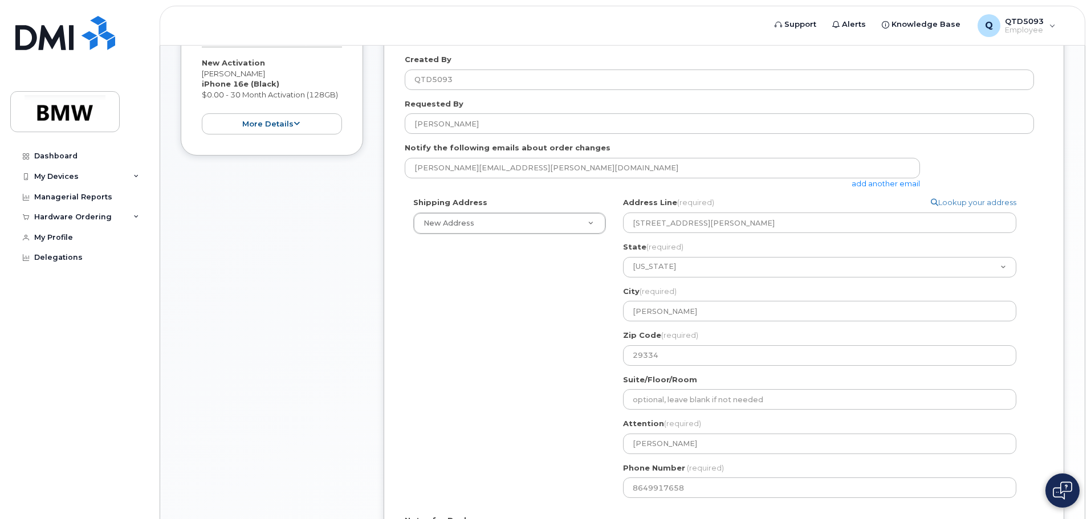
click at [532, 326] on div "Shipping Address New Address New Address 110 Santa Ana Way BMW MC Plant BMW Nor…" at bounding box center [719, 351] width 629 height 309
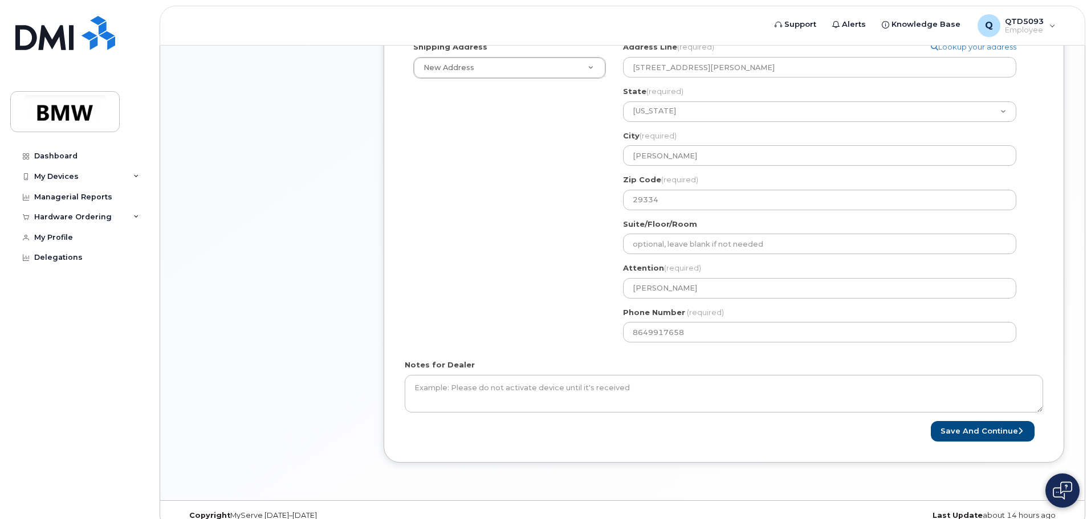
scroll to position [399, 0]
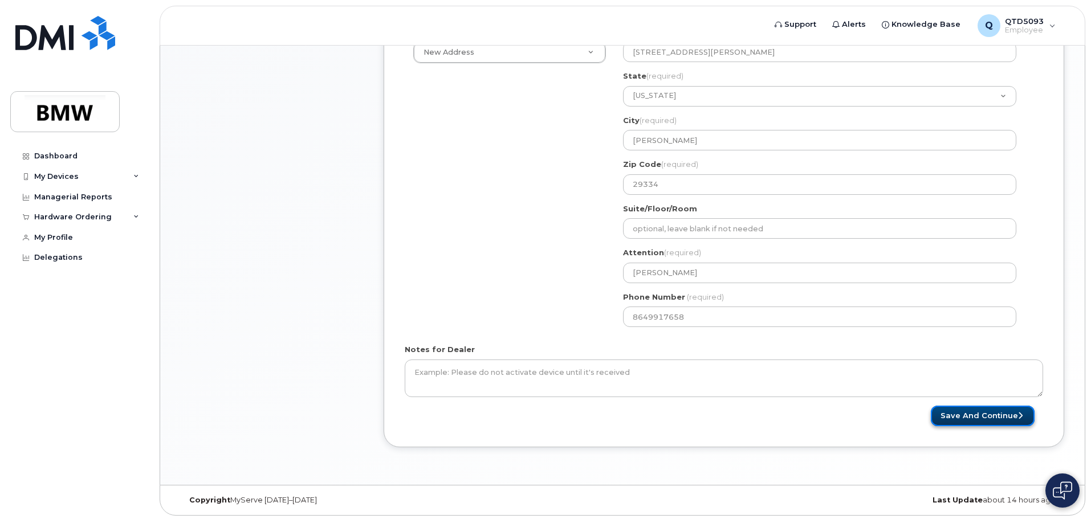
click at [974, 410] on button "Save and Continue" at bounding box center [982, 416] width 104 height 21
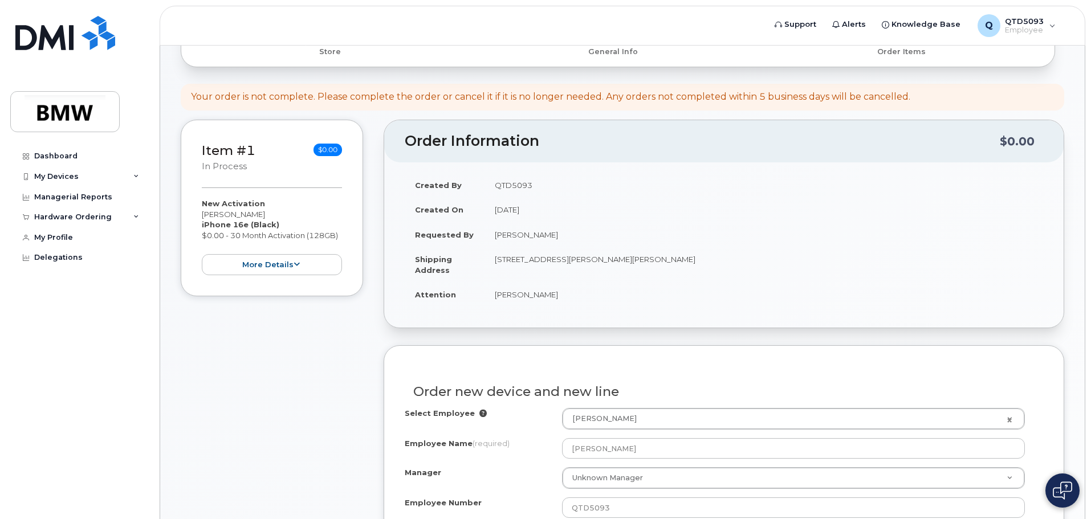
scroll to position [228, 0]
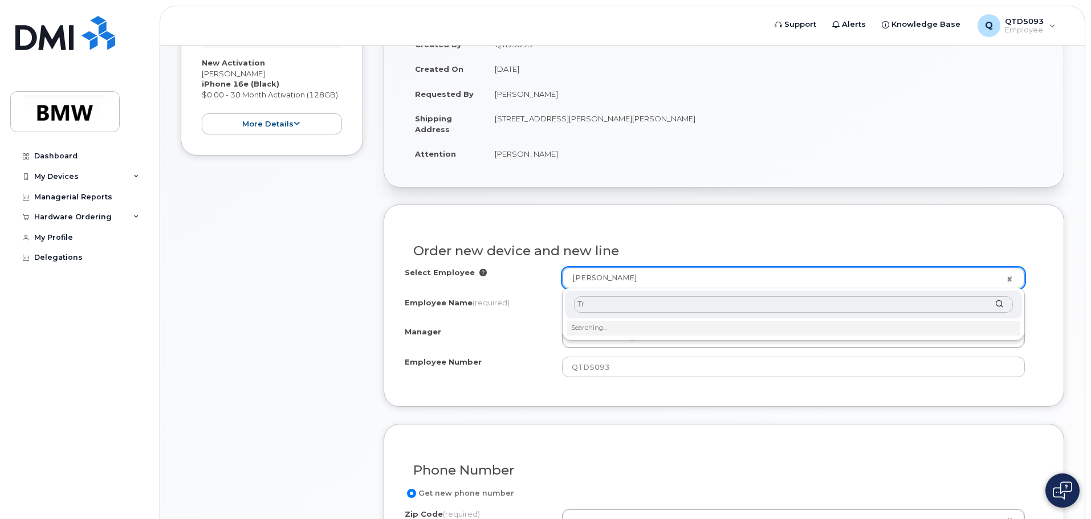
type input "T"
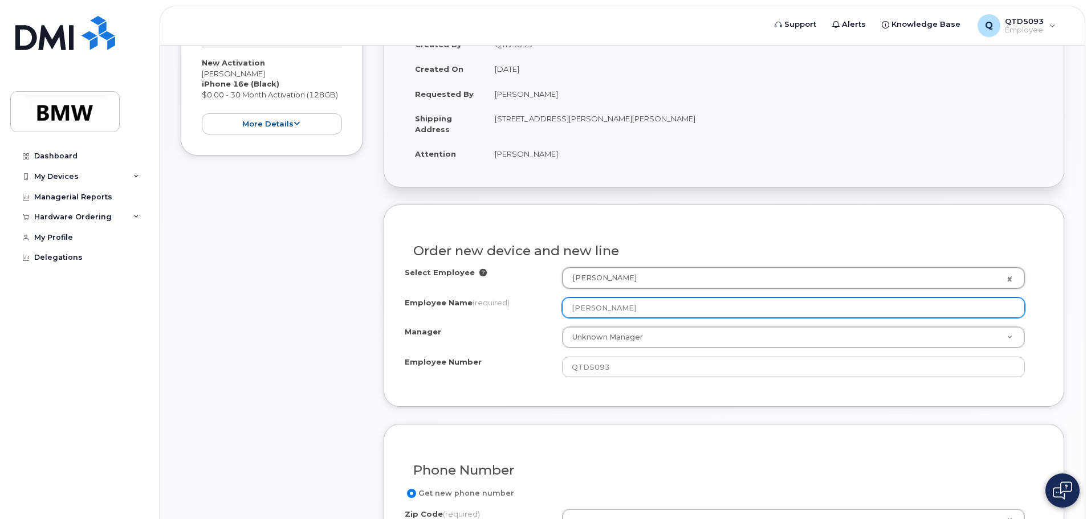
click at [661, 309] on input "[PERSON_NAME]" at bounding box center [793, 307] width 463 height 21
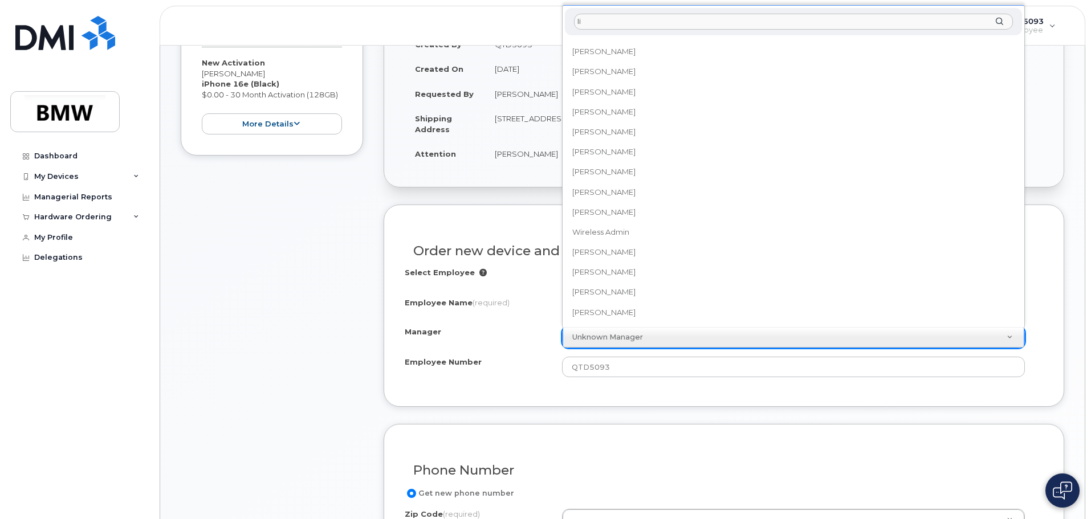
scroll to position [0, 0]
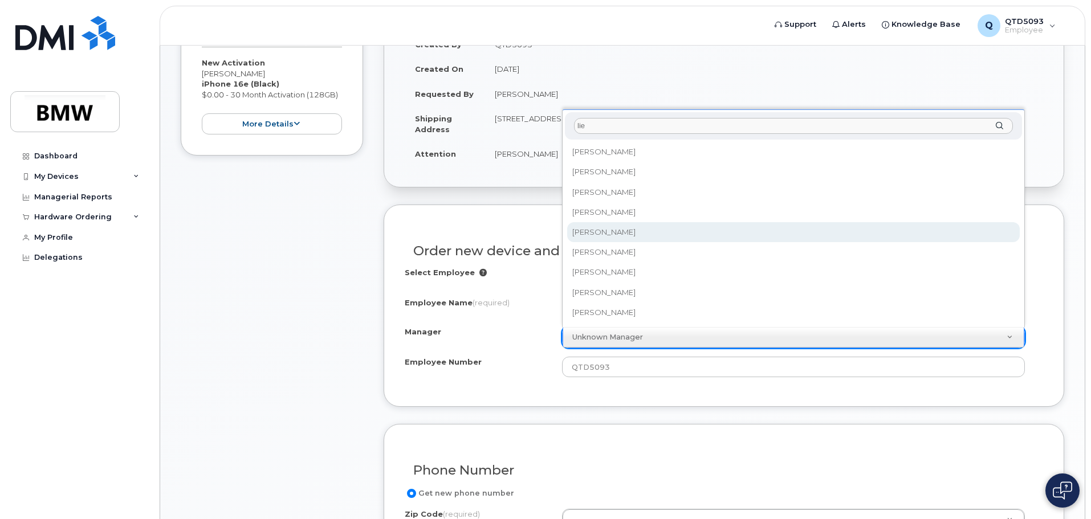
type input "lie"
select select "1903116"
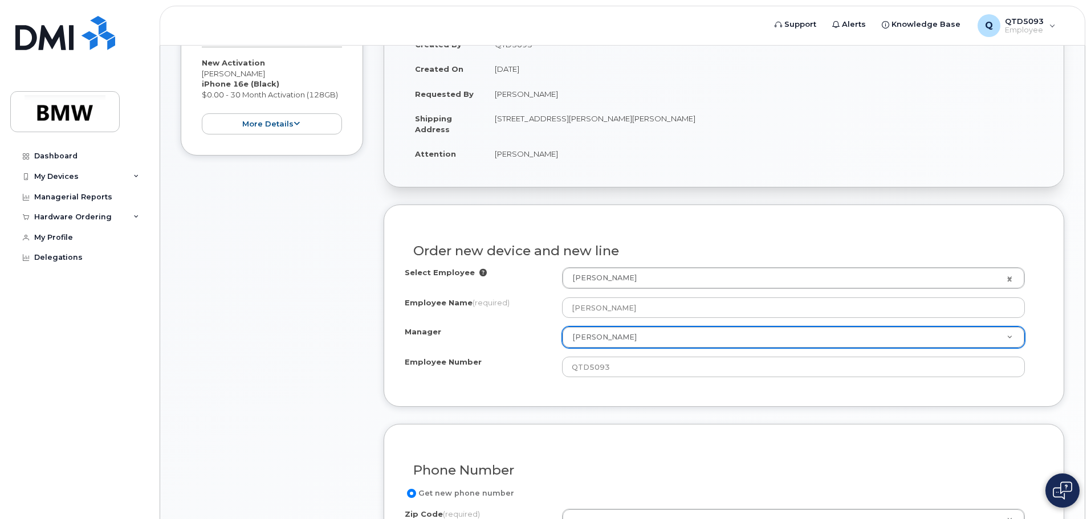
click at [286, 295] on div "Item #1 in process $0.00 New Activation Timothy Gullickson iPhone 16e (Black) $…" at bounding box center [272, 513] width 182 height 1068
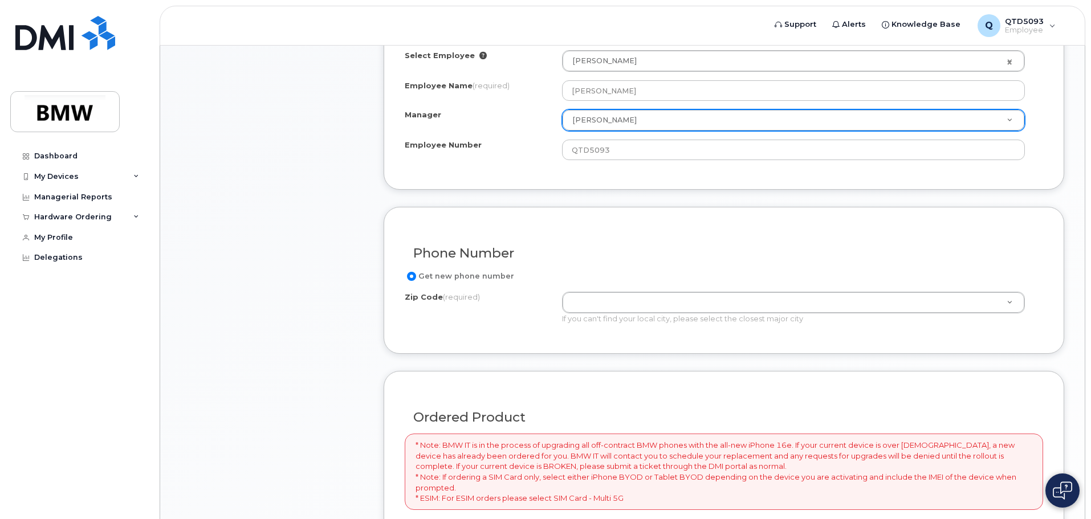
scroll to position [456, 0]
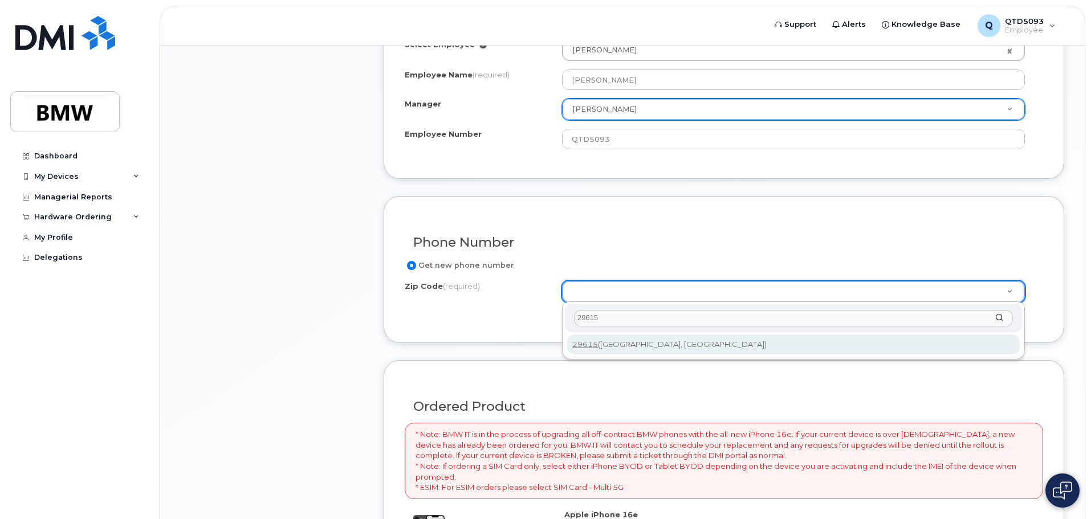
type input "29615"
type input "29615 (Greenville, SC)"
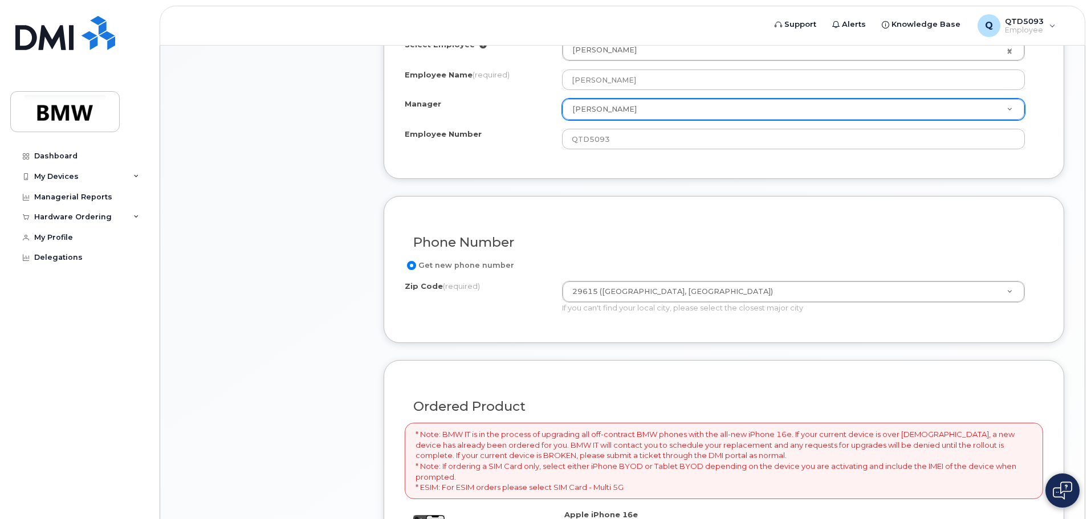
click at [509, 324] on div "Phone Number Get new phone number Zip Code (required) 29615 (Greenville, SC) Zi…" at bounding box center [723, 269] width 680 height 147
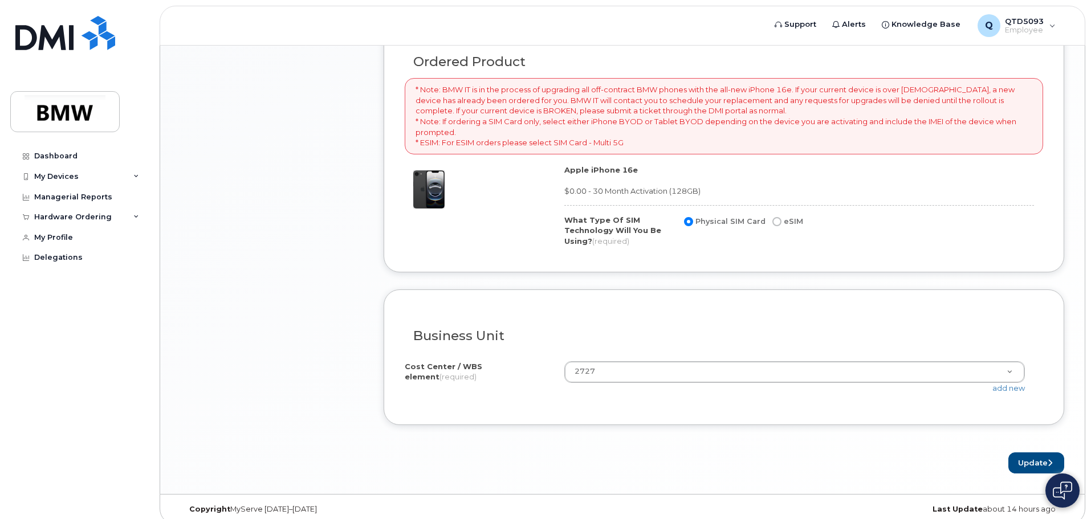
scroll to position [812, 0]
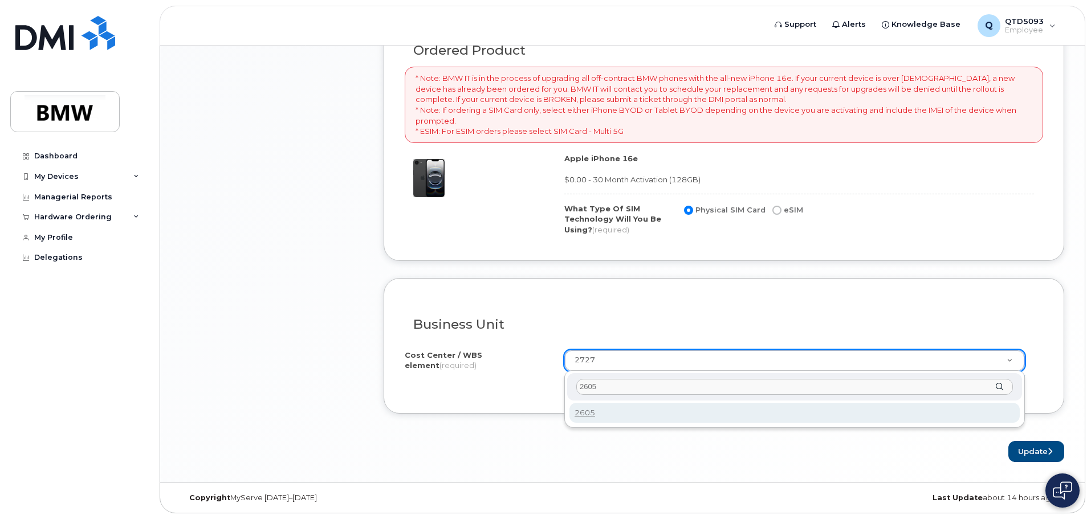
type input "2605"
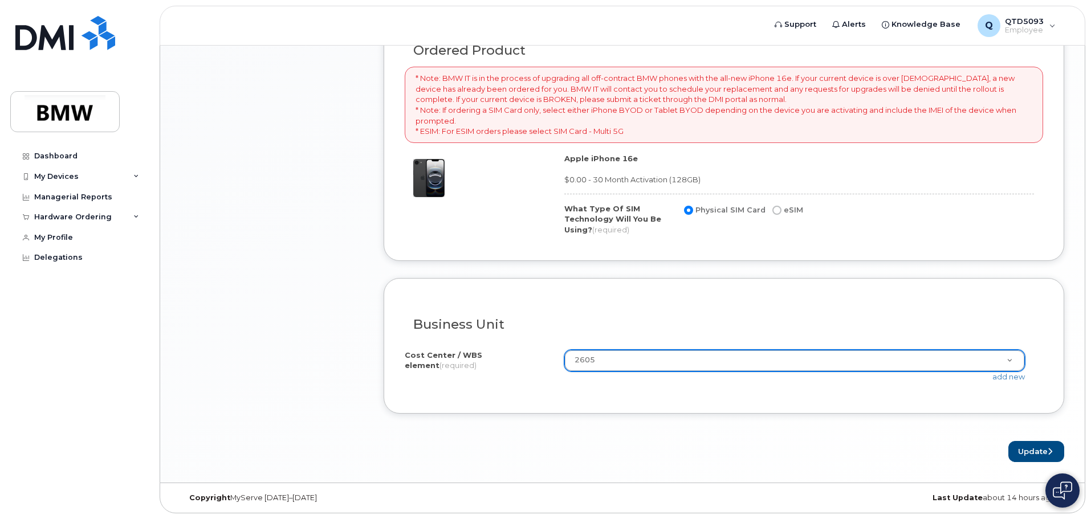
click at [659, 322] on h3 "Business Unit" at bounding box center [723, 324] width 621 height 14
click at [1029, 455] on button "Update" at bounding box center [1036, 451] width 56 height 21
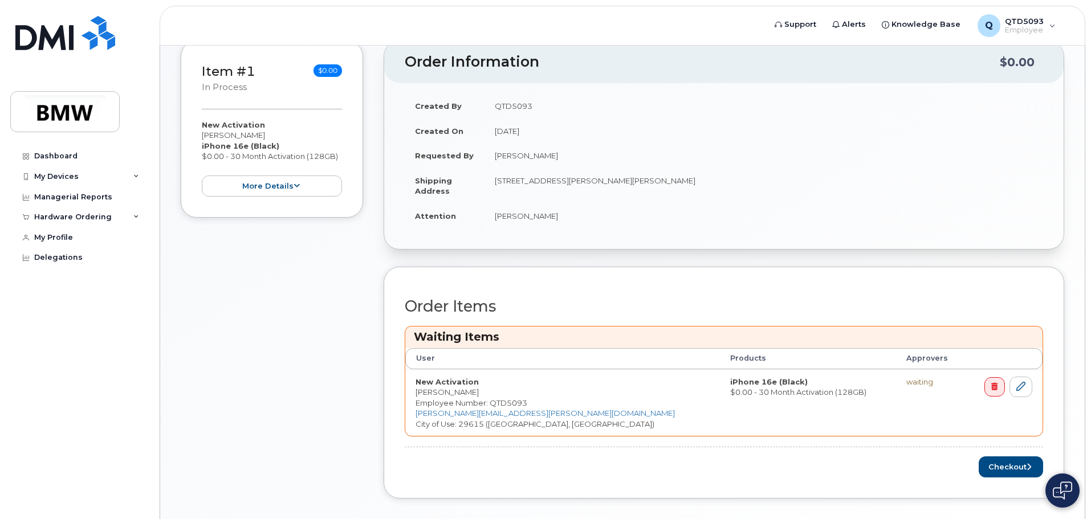
scroll to position [268, 0]
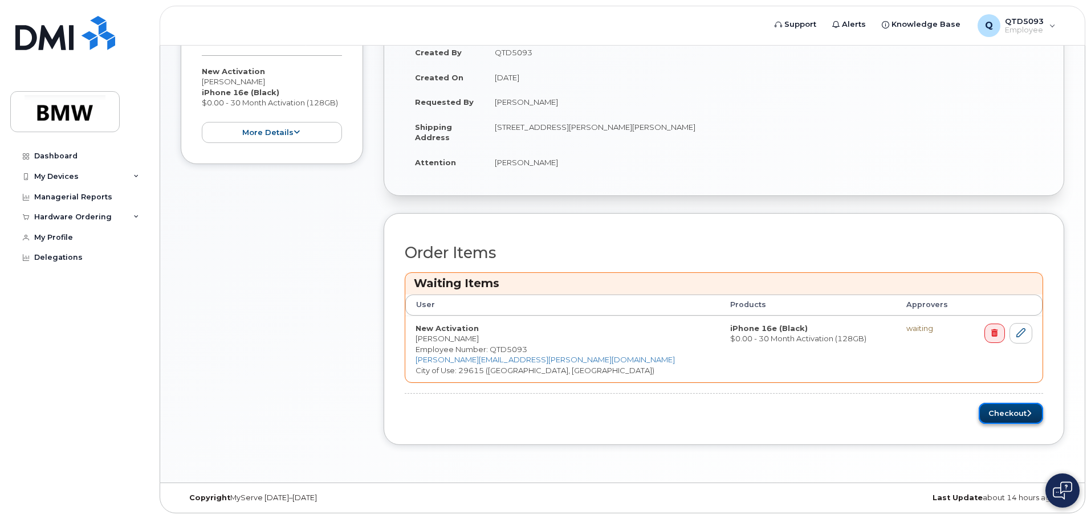
click at [996, 416] on button "Checkout" at bounding box center [1010, 413] width 64 height 21
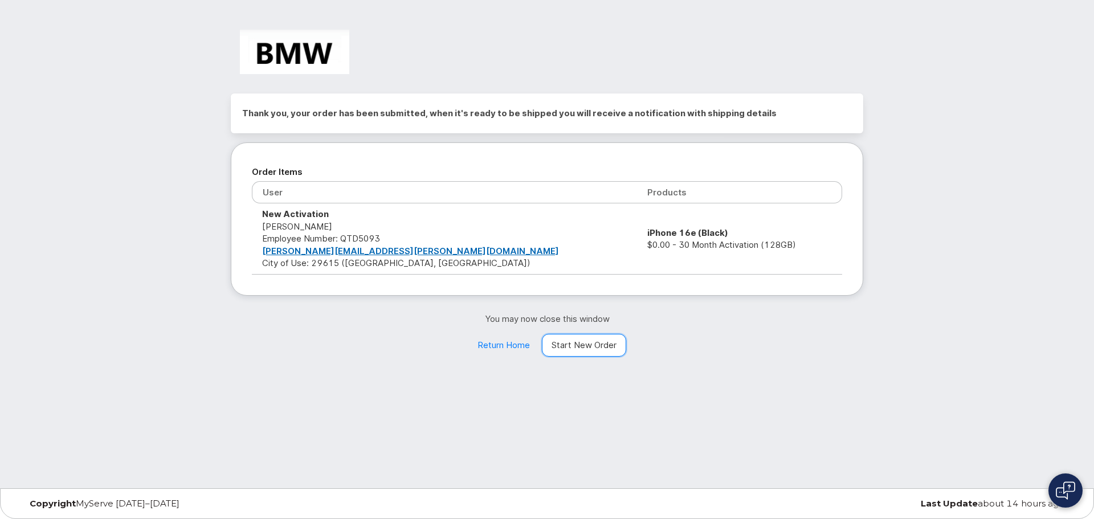
click at [616, 349] on link "Start New Order" at bounding box center [584, 345] width 84 height 23
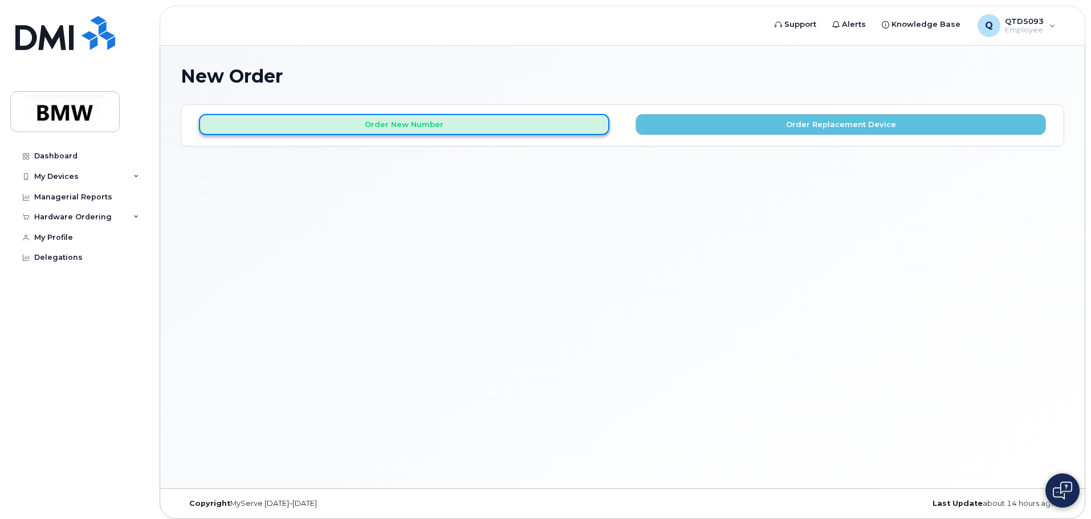
click at [525, 126] on button "Order New Number" at bounding box center [404, 124] width 410 height 21
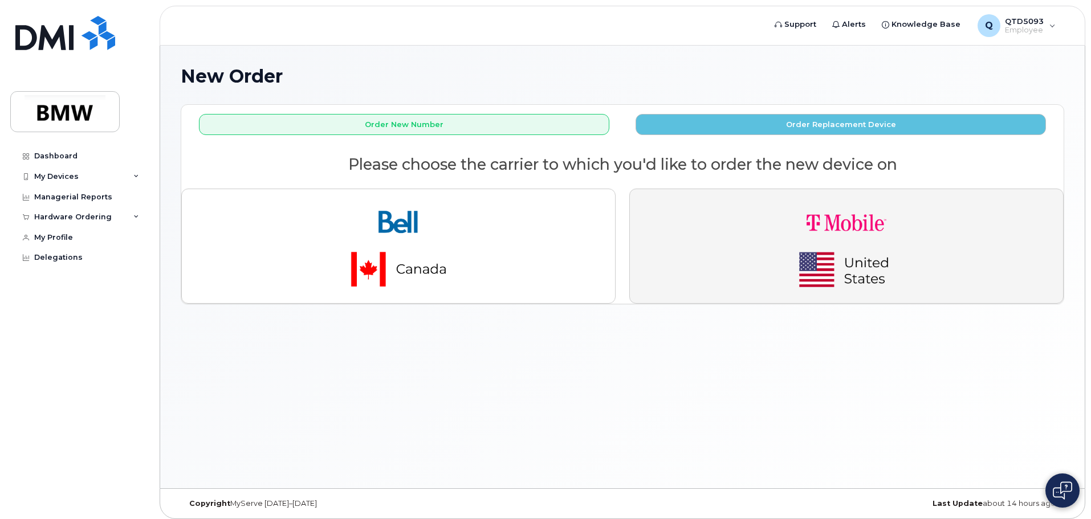
click at [777, 280] on img "button" at bounding box center [846, 246] width 160 height 96
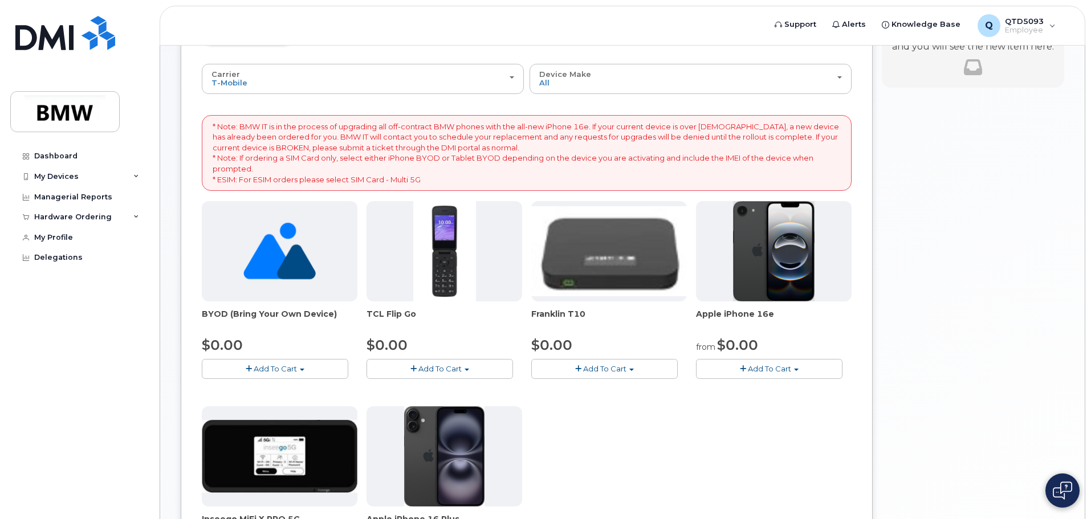
scroll to position [228, 0]
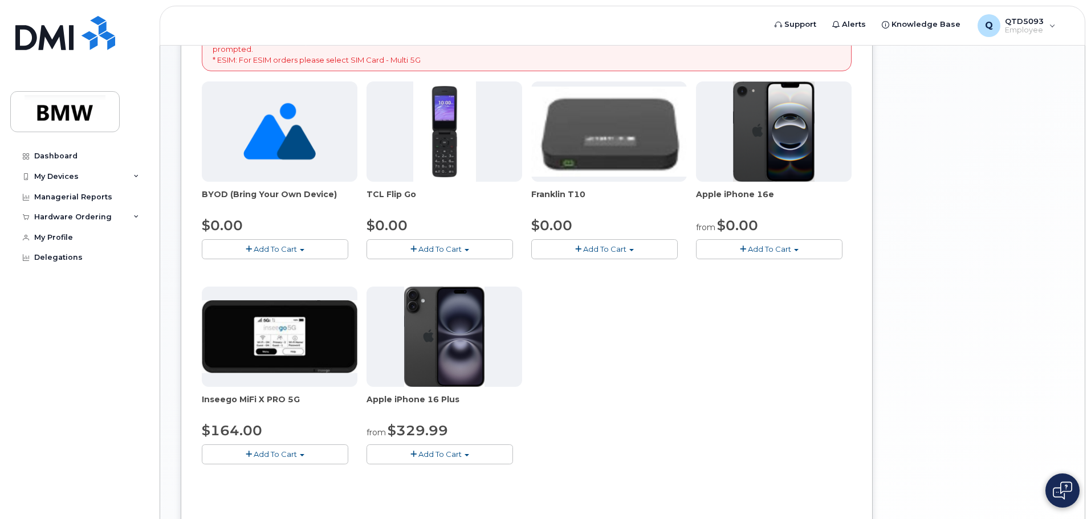
click at [750, 174] on img at bounding box center [774, 131] width 82 height 100
click at [759, 253] on span "Add To Cart" at bounding box center [769, 248] width 43 height 9
click at [755, 264] on link "$0.00 - 30 Month Activation (128GB)" at bounding box center [781, 270] width 164 height 14
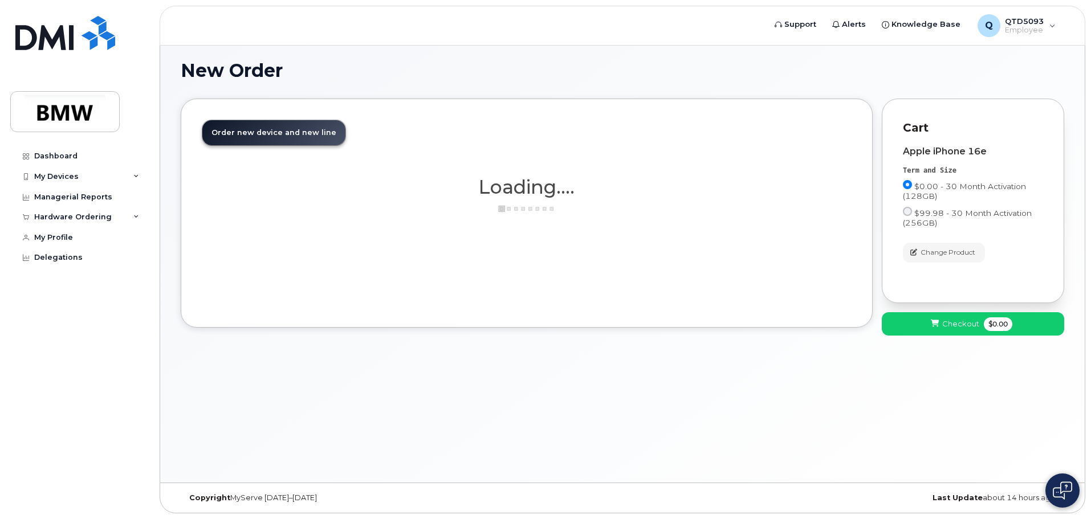
scroll to position [6, 0]
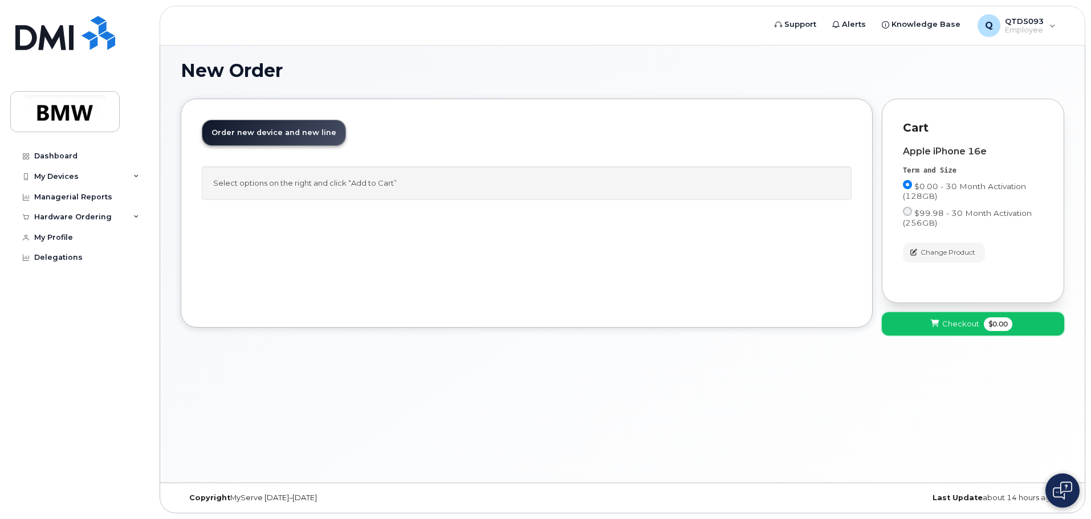
click at [937, 321] on icon at bounding box center [934, 323] width 8 height 7
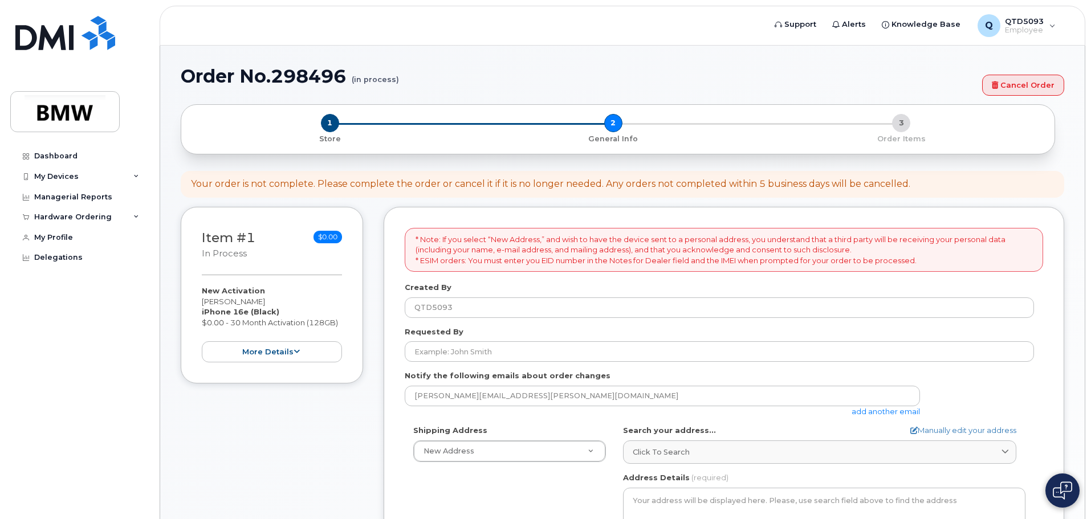
select select
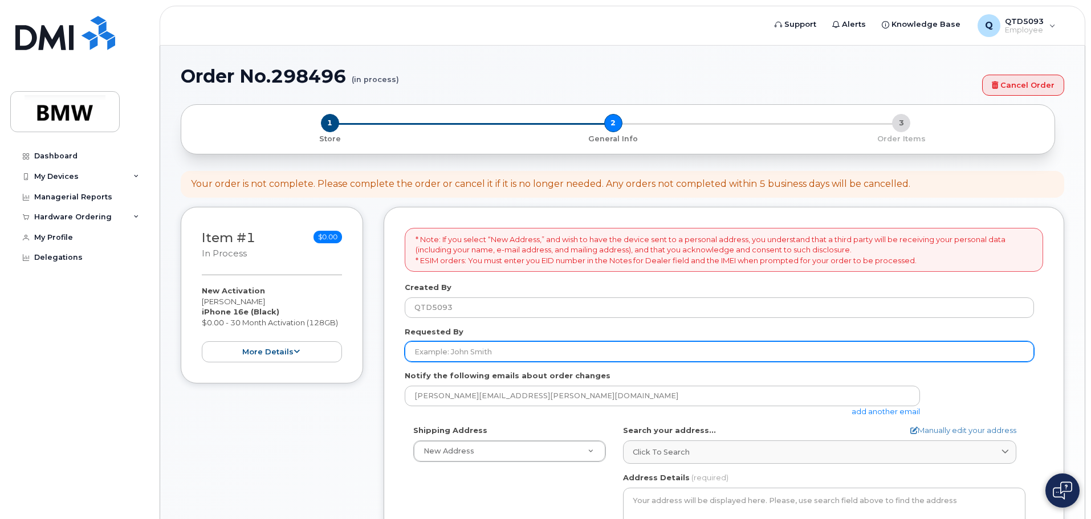
click at [500, 350] on input "Requested By" at bounding box center [719, 351] width 629 height 21
type input "[PERSON_NAME]"
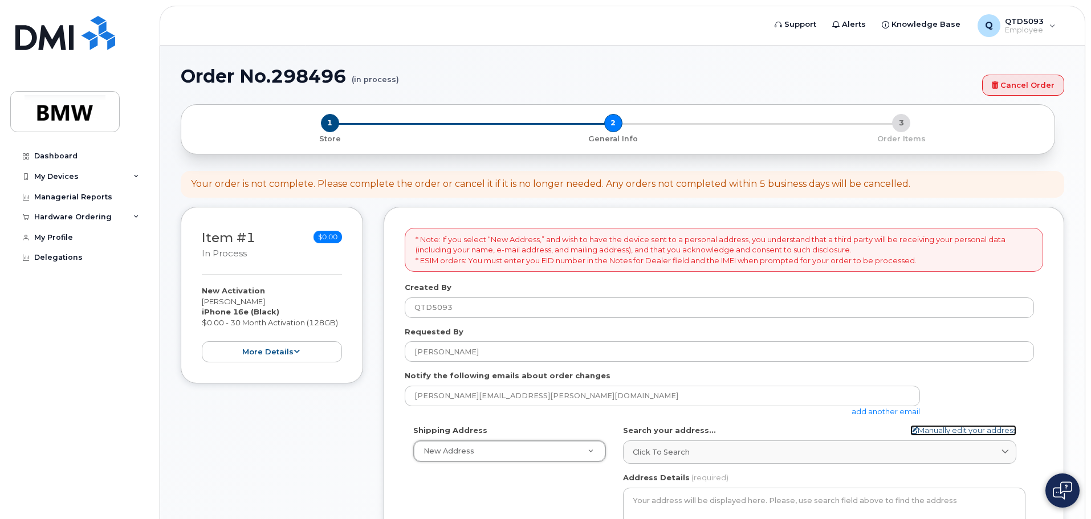
click at [958, 429] on link "Manually edit your address" at bounding box center [963, 430] width 106 height 11
select select
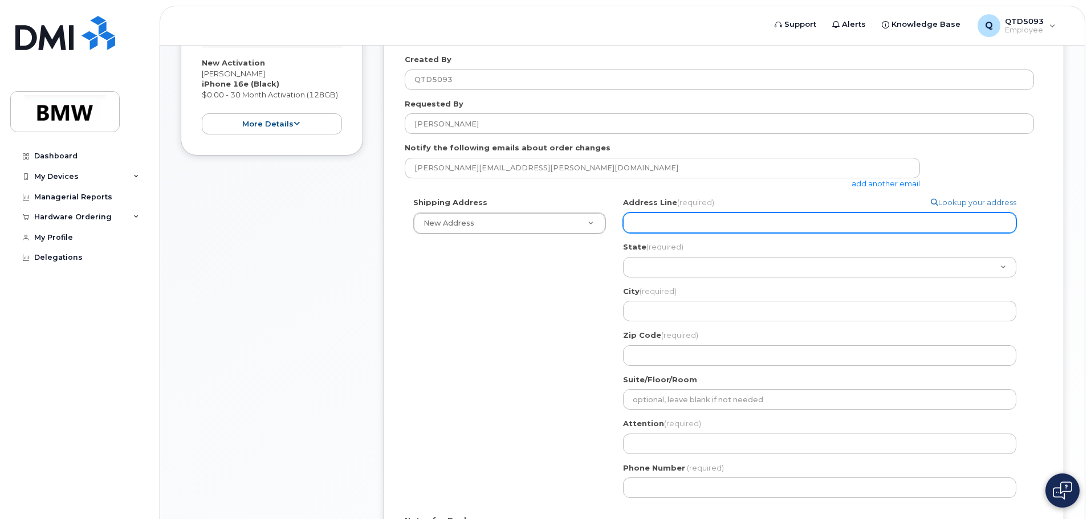
click at [646, 226] on input "Address Line (required)" at bounding box center [819, 223] width 393 height 21
type input "[STREET_ADDRESS][PERSON_NAME][PERSON_NAME]"
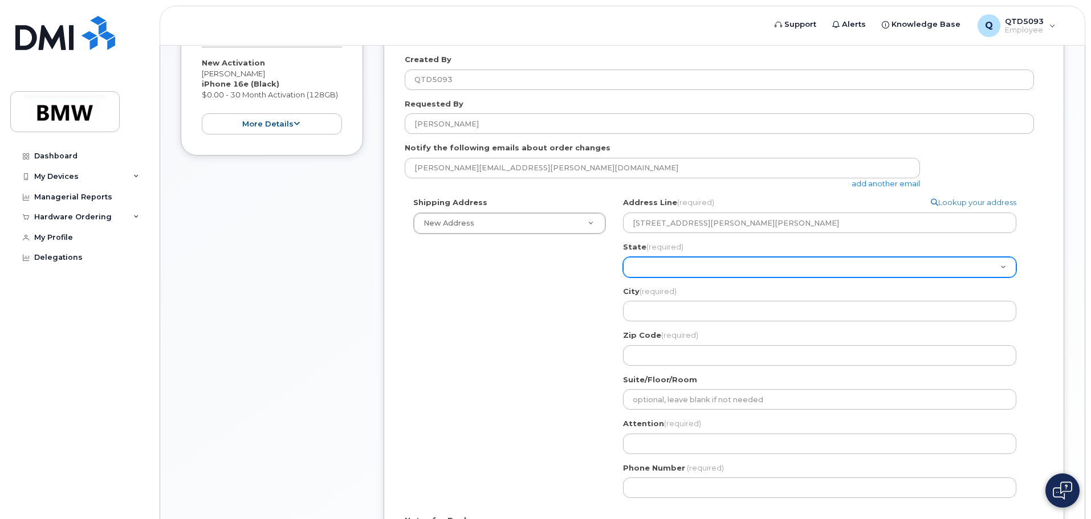
select select "SC"
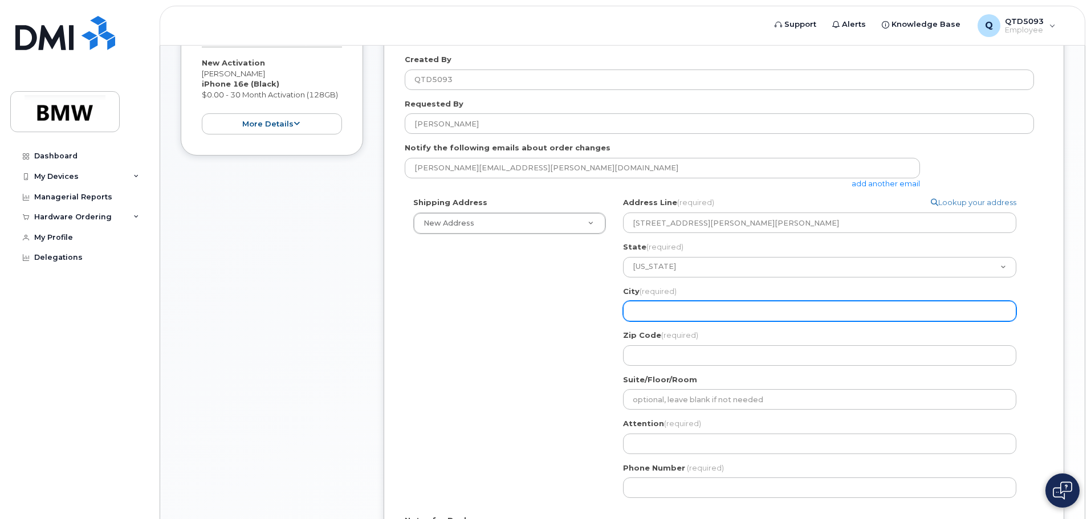
type input "Duncan"
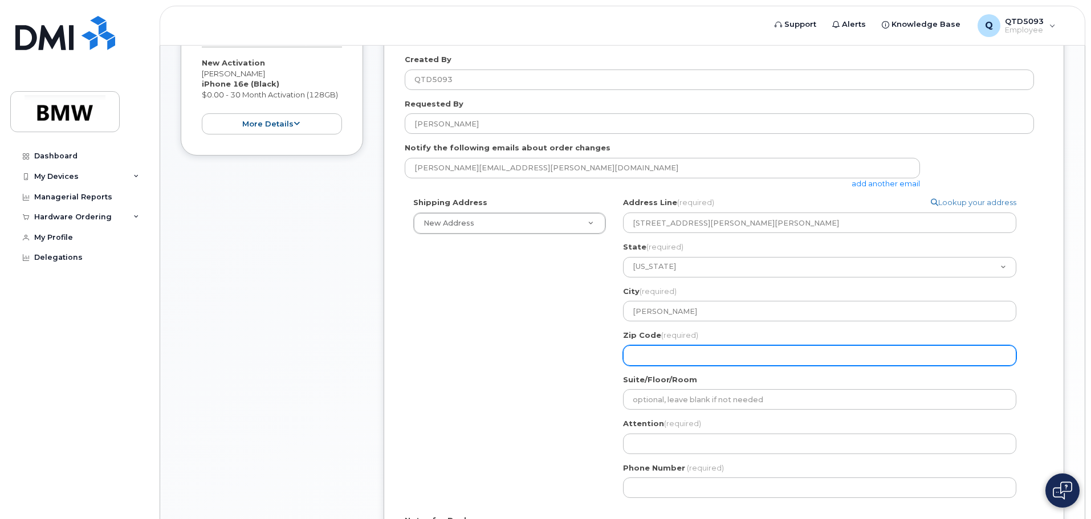
type input "29334"
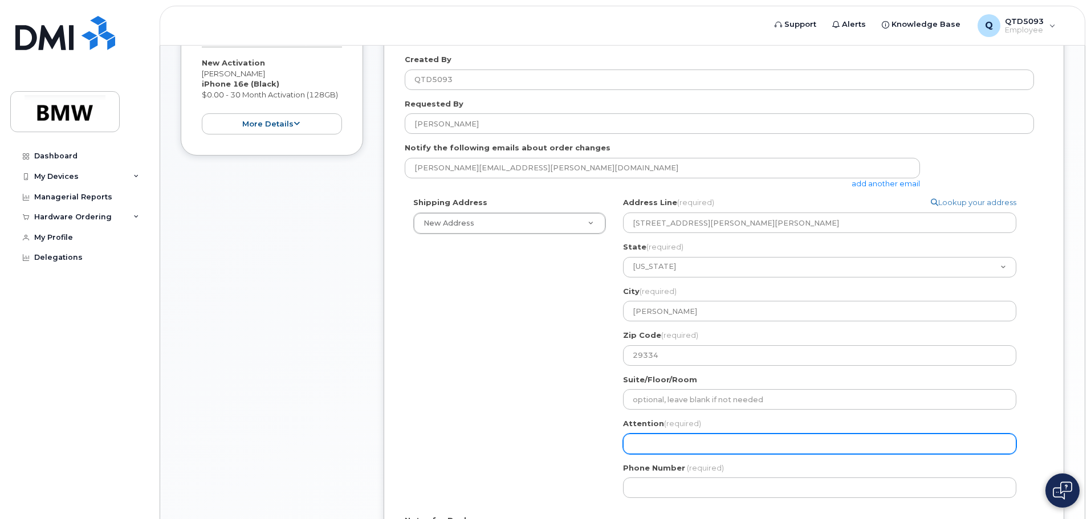
type input "[PERSON_NAME]"
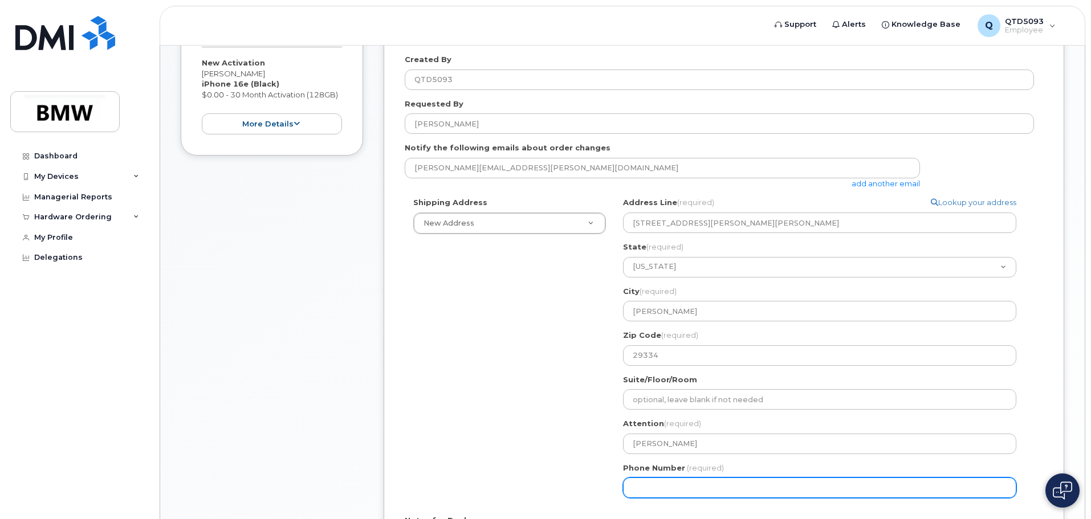
type input "8649917658"
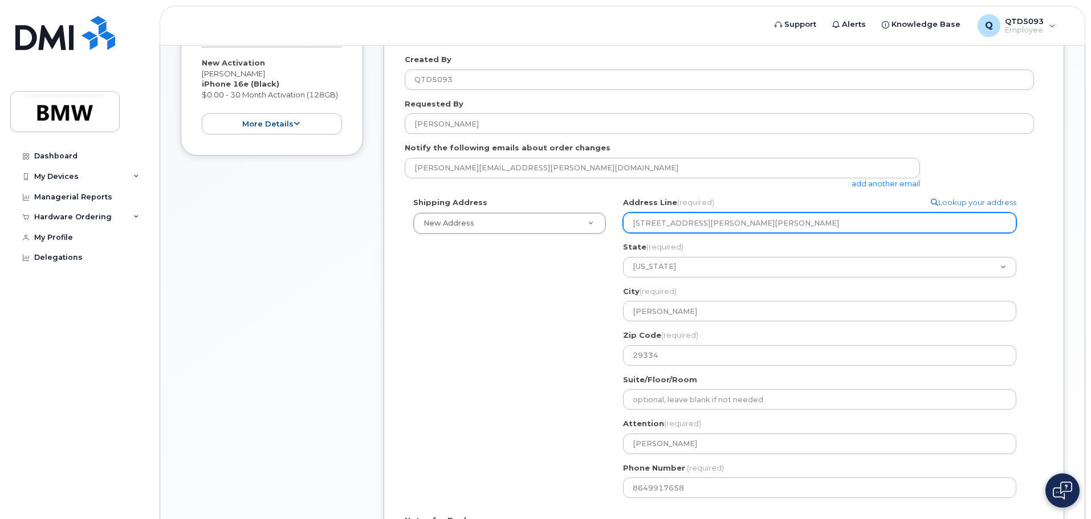
drag, startPoint x: 802, startPoint y: 226, endPoint x: 707, endPoint y: 238, distance: 95.3
click at [707, 238] on div "Address Line (required) Lookup your address 110 Santa Ana Way, Duncan, SC, 2933…" at bounding box center [824, 281] width 402 height 168
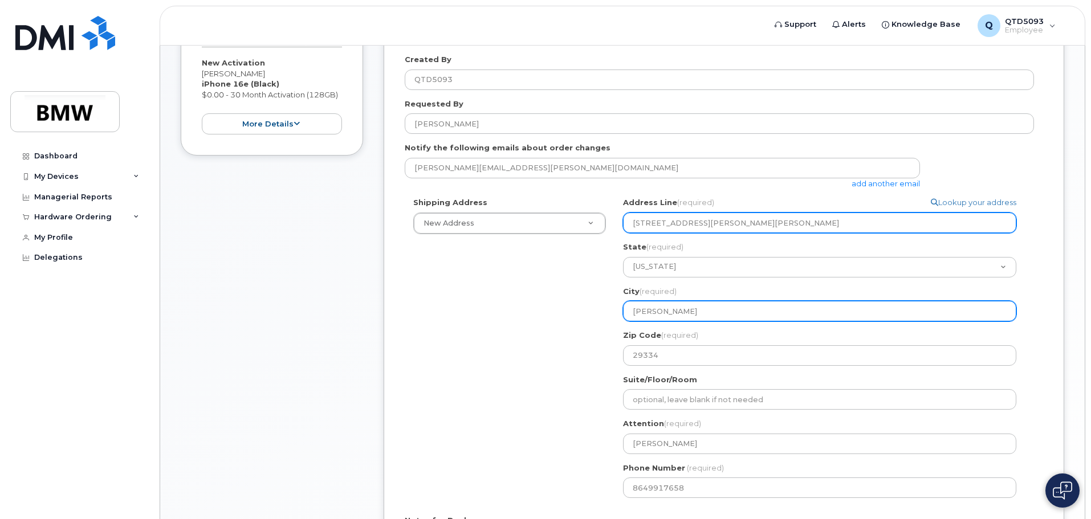
select select
type input "110 Santa Ana Way,"
select select
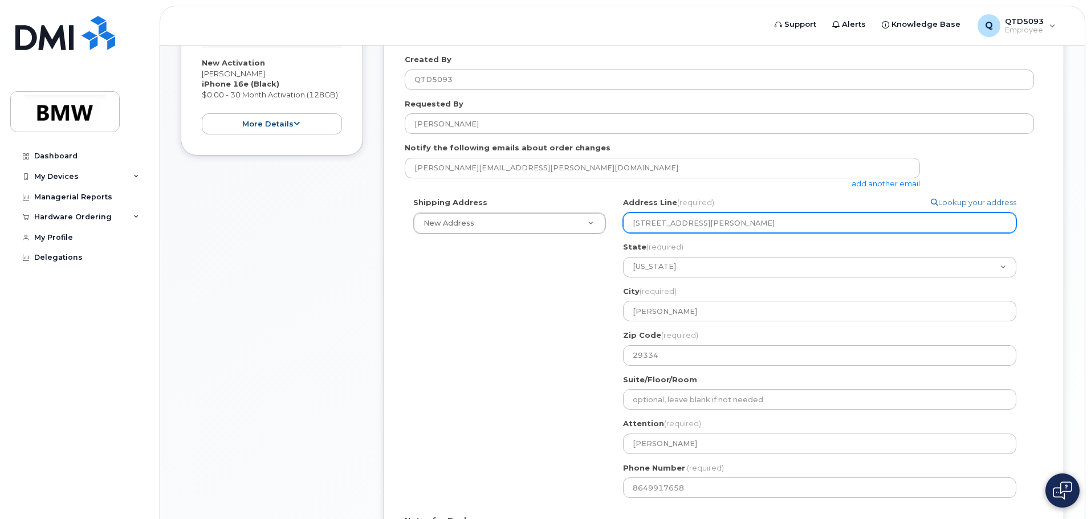
type input "110 Santa Ana Way"
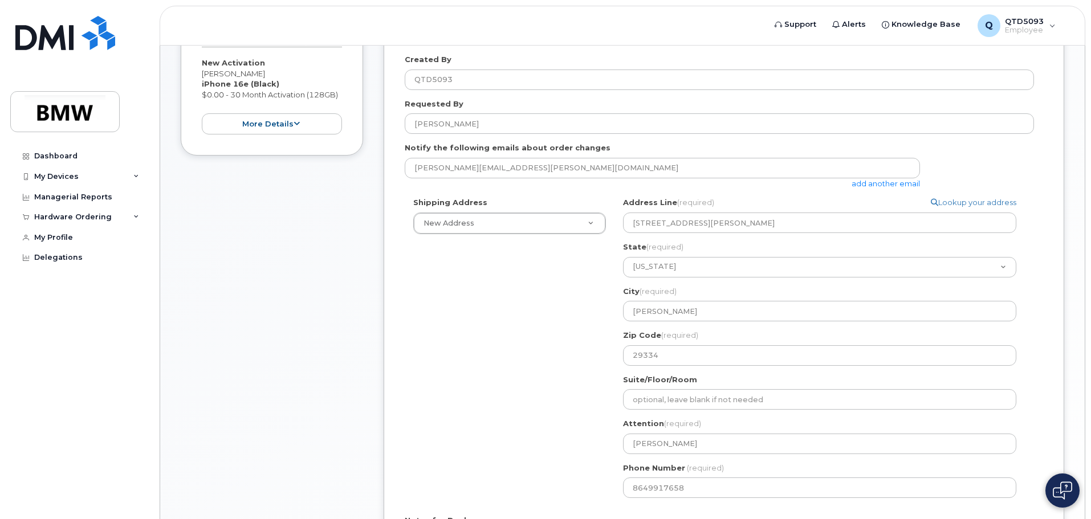
click at [500, 352] on div "Shipping Address New Address New Address 110 Santa Ana Way BMW MC Plant BMW Nor…" at bounding box center [719, 351] width 629 height 309
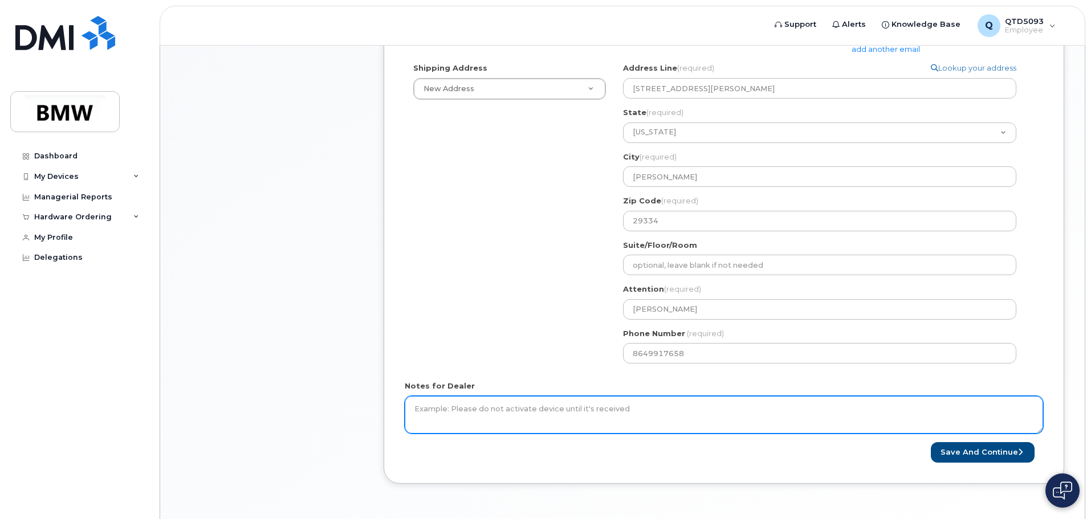
scroll to position [342, 0]
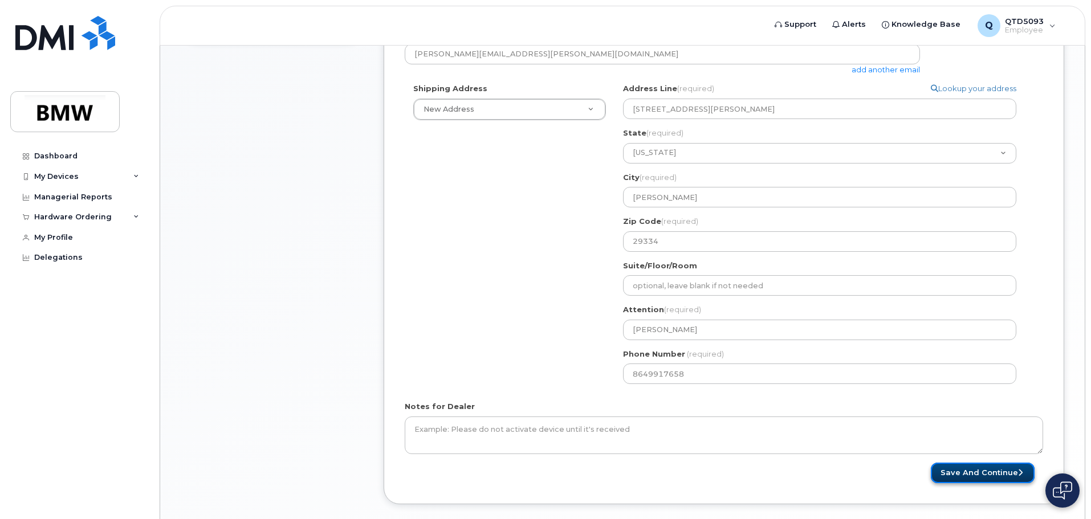
click at [970, 469] on button "Save and Continue" at bounding box center [982, 473] width 104 height 21
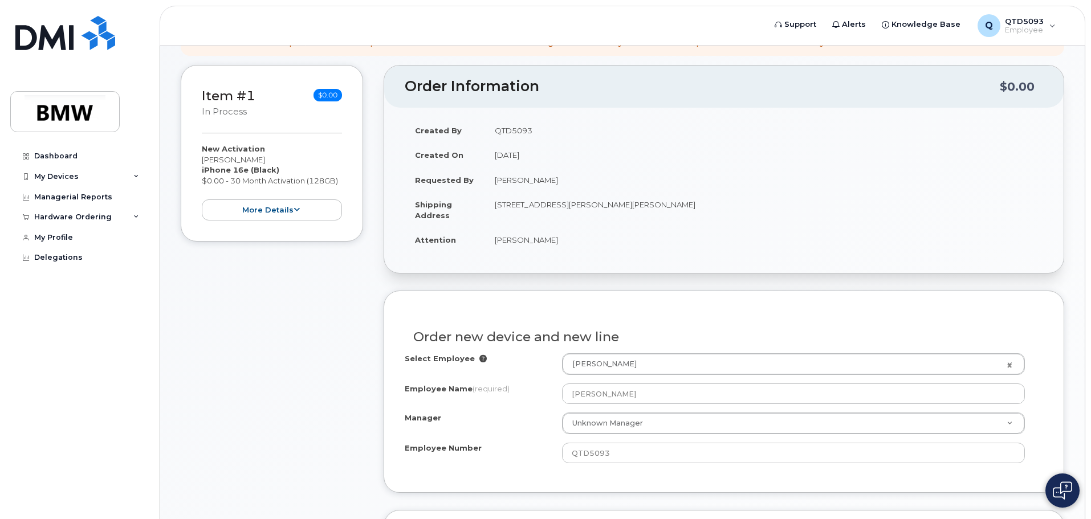
scroll to position [171, 0]
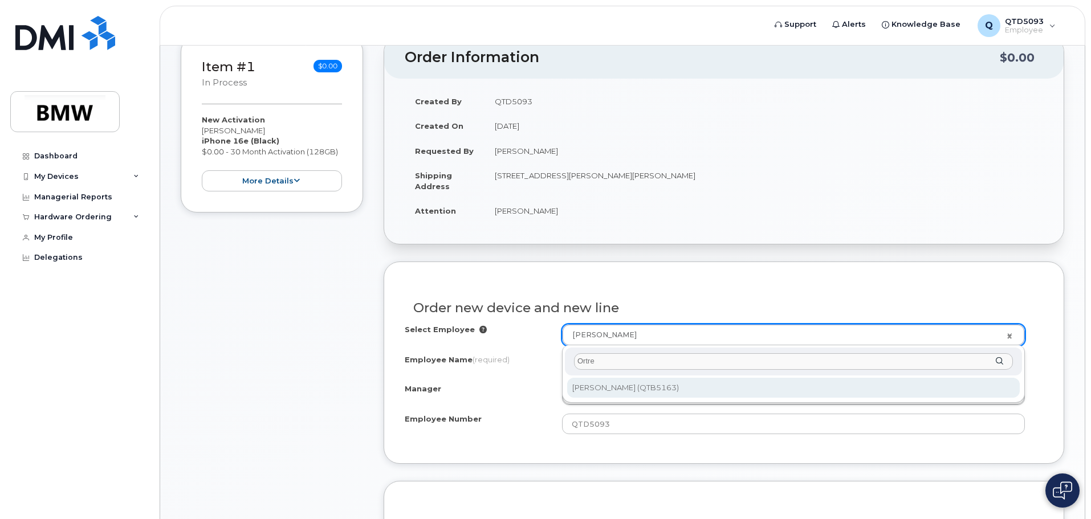
type input "Ortre"
type input "1901503"
type input "[PERSON_NAME]"
type input "QTB5163"
type input "2605"
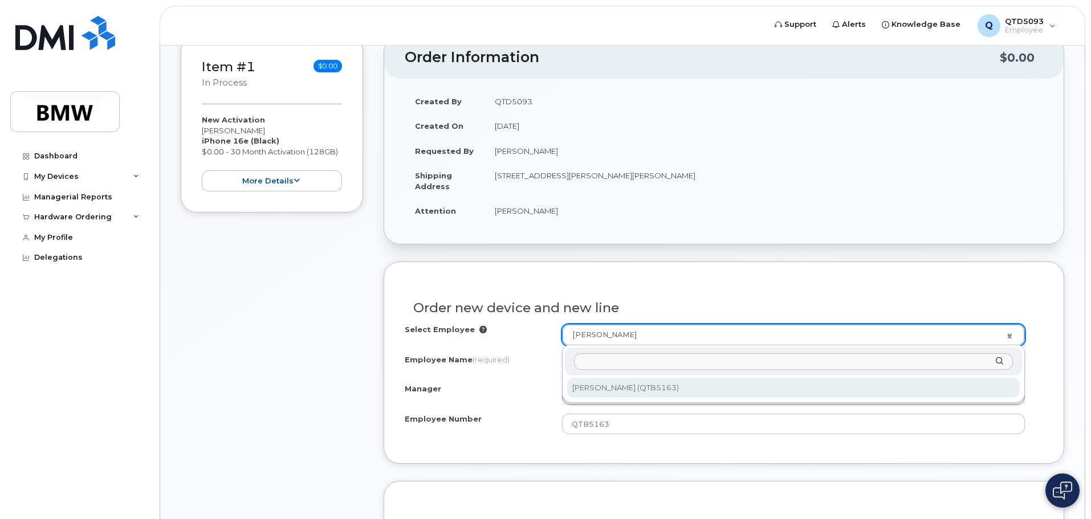
select select "1899652"
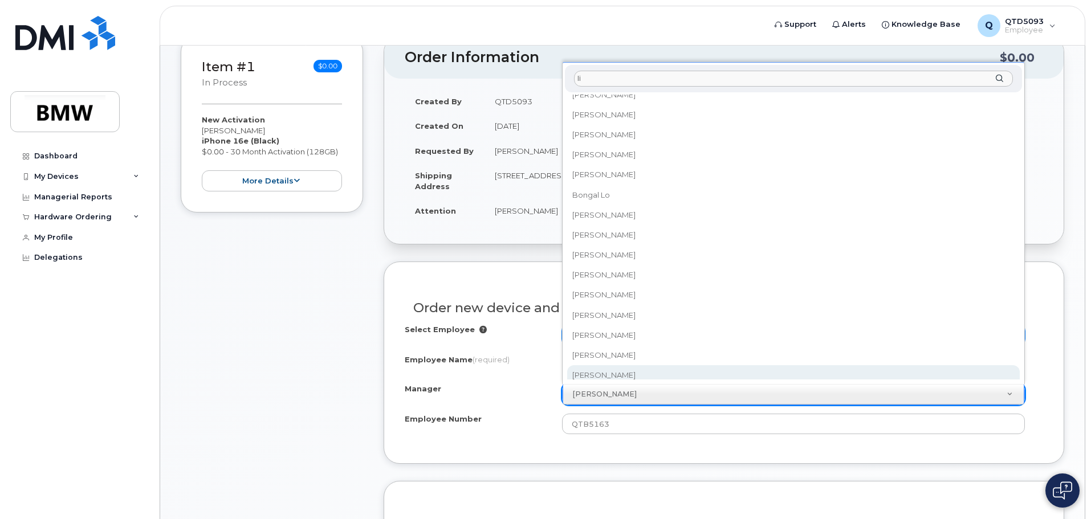
scroll to position [0, 0]
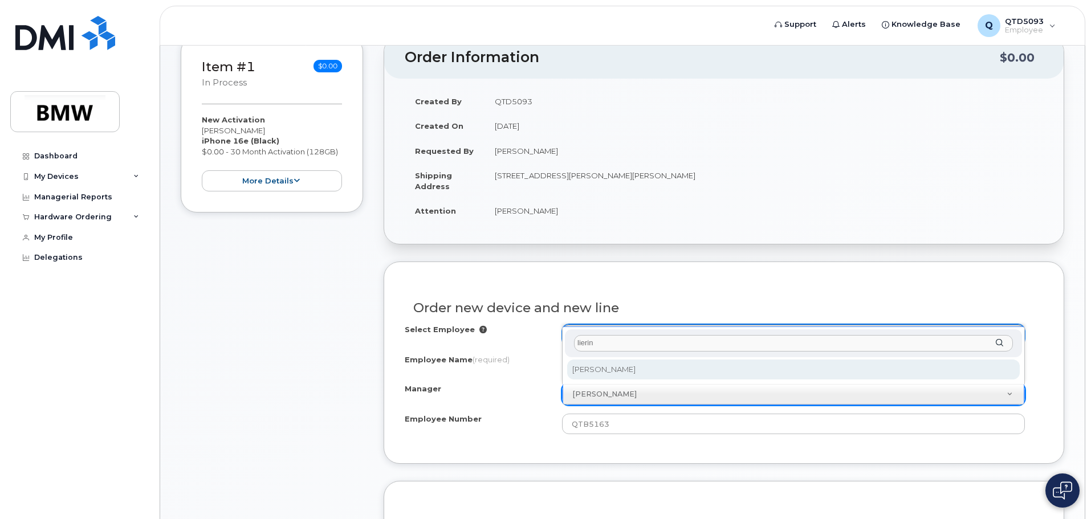
type input "lierin"
select select "1903116"
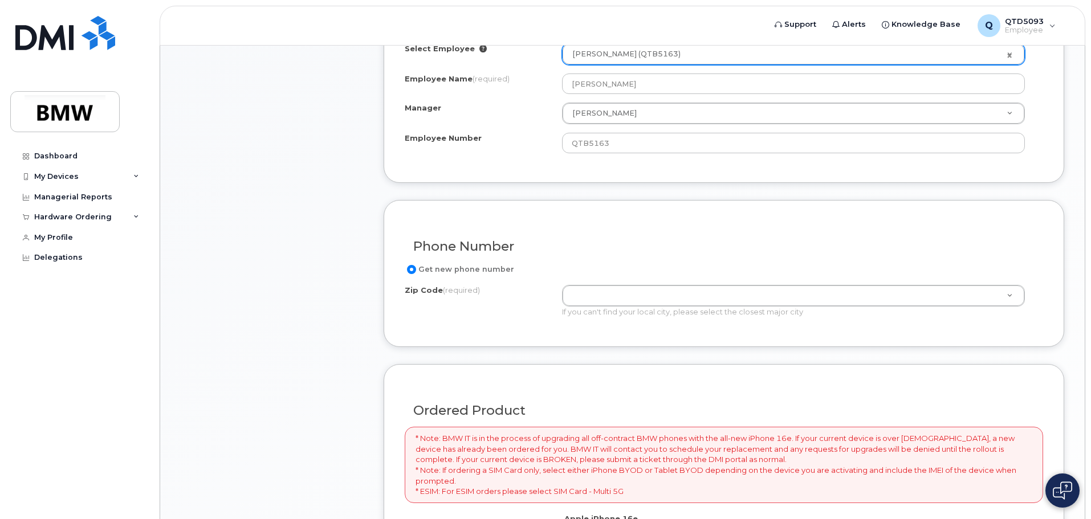
scroll to position [456, 0]
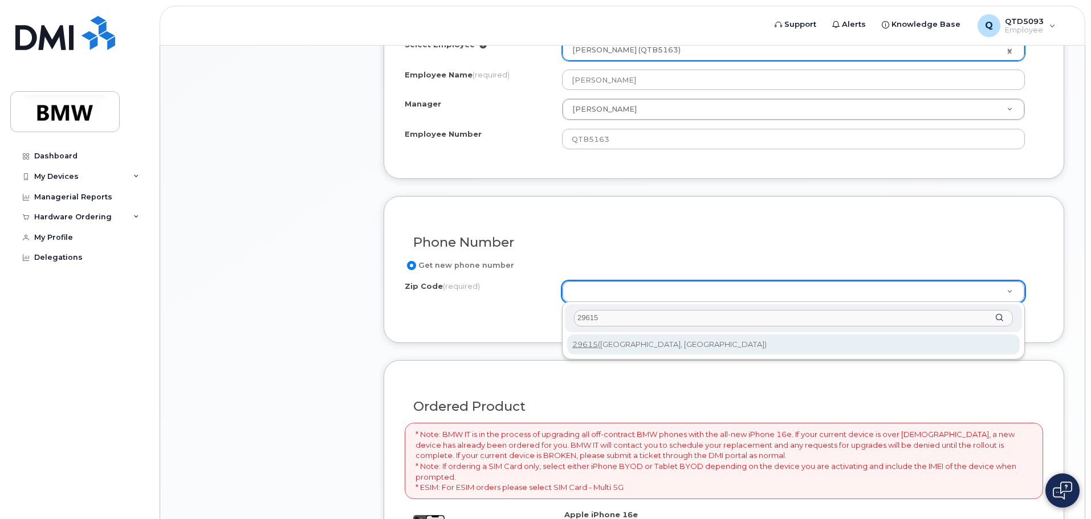
type input "29615"
type input "29615 ([GEOGRAPHIC_DATA], [GEOGRAPHIC_DATA])"
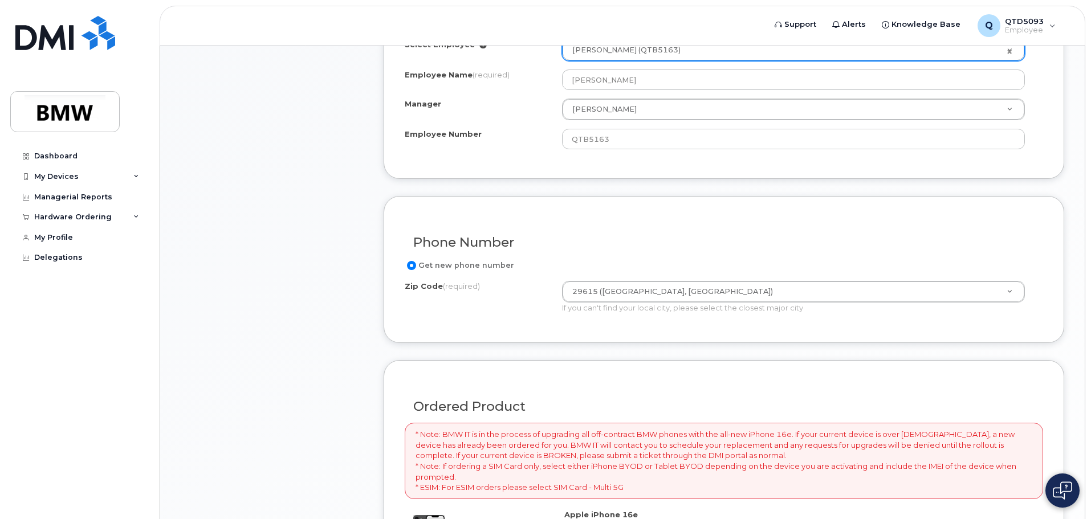
click at [454, 324] on div "Phone Number Get new phone number Zip Code (required) 29615 ([GEOGRAPHIC_DATA],…" at bounding box center [723, 269] width 680 height 147
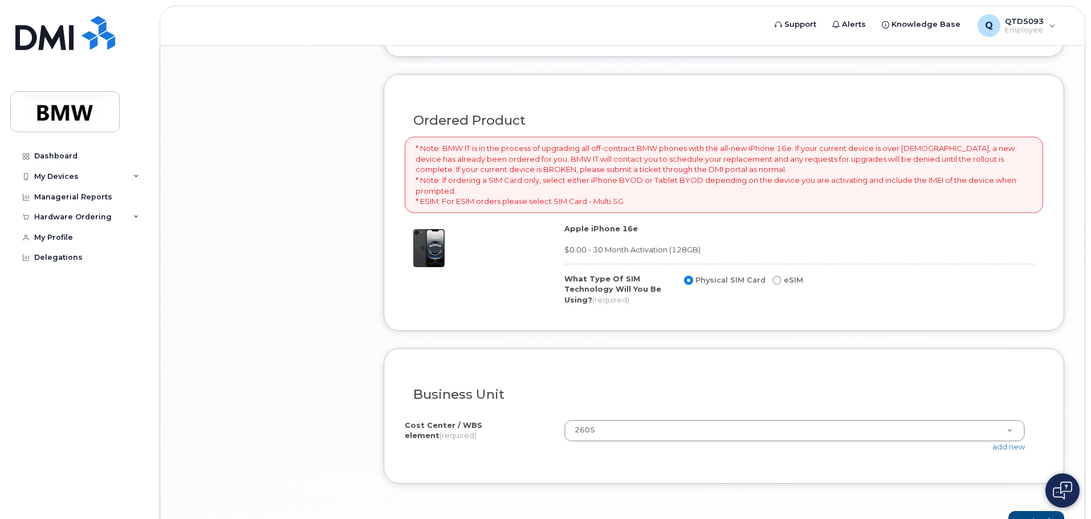
scroll to position [812, 0]
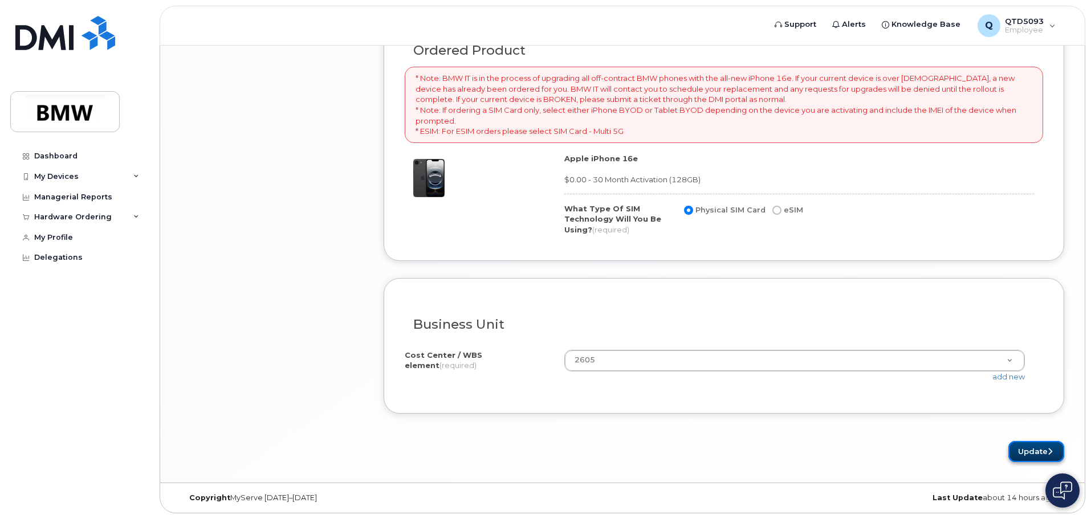
click at [1049, 448] on icon "submit" at bounding box center [1049, 451] width 5 height 7
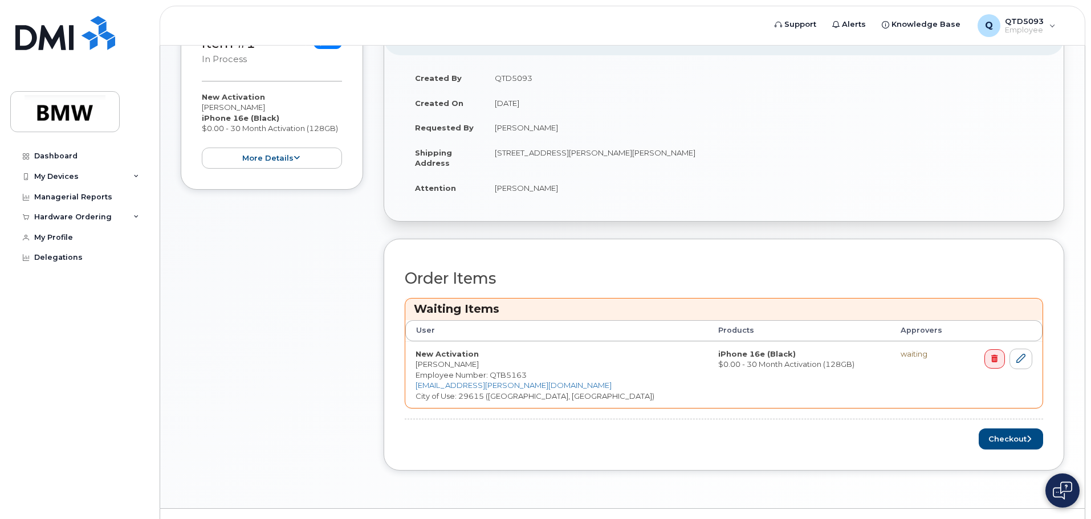
scroll to position [268, 0]
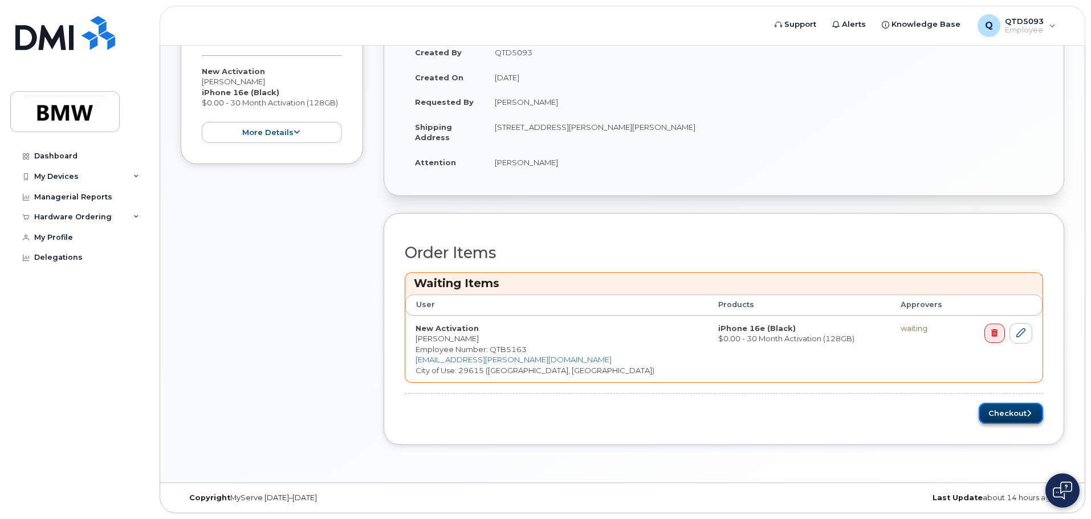
click at [1025, 413] on button "Checkout" at bounding box center [1010, 413] width 64 height 21
